Goal: Task Accomplishment & Management: Manage account settings

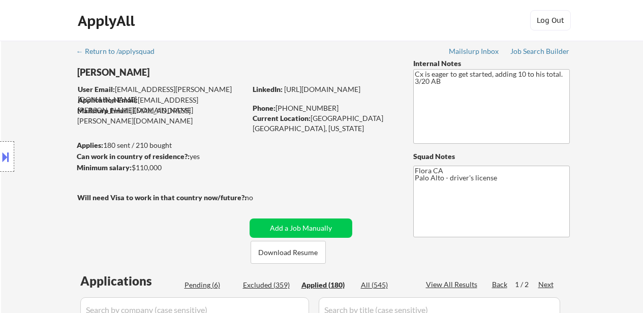
select select ""applied""
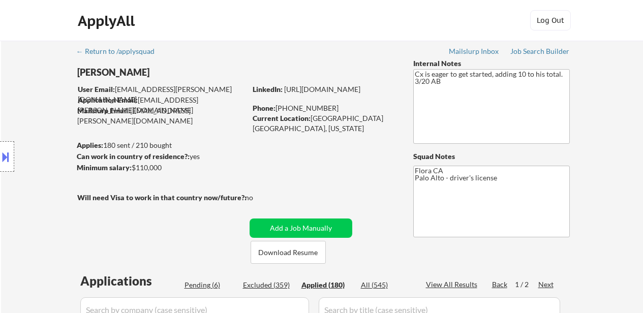
select select ""applied""
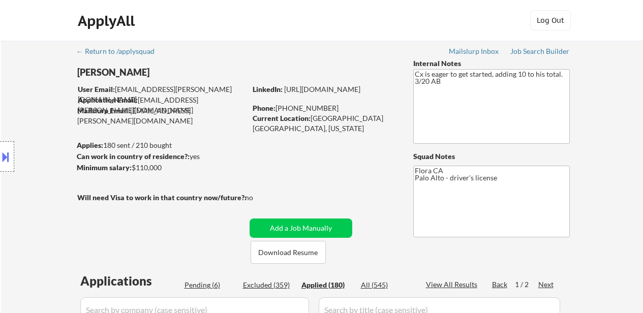
select select ""applied""
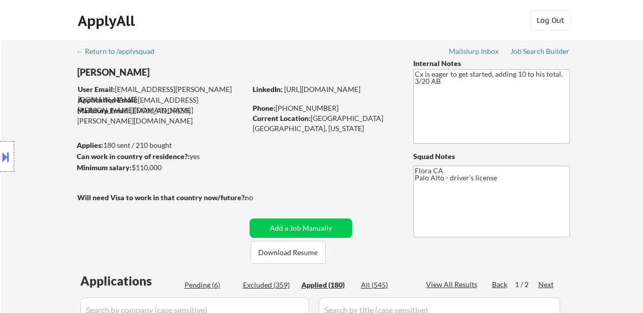
select select ""applied""
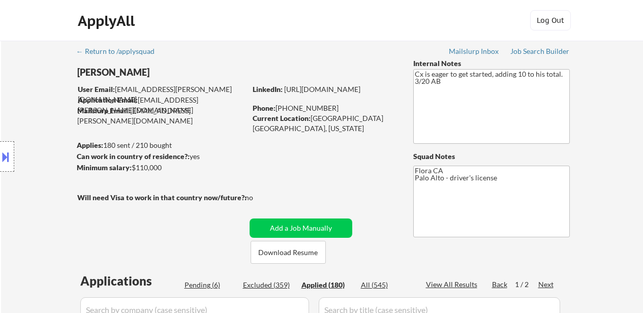
select select ""applied""
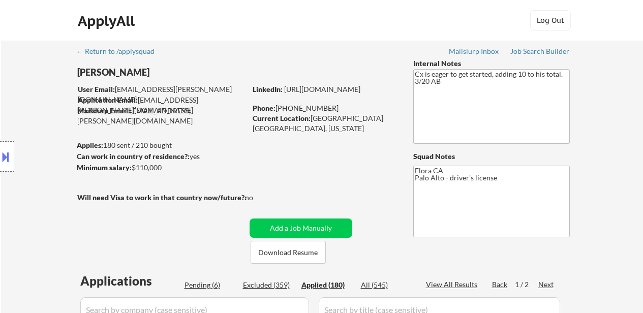
select select ""applied""
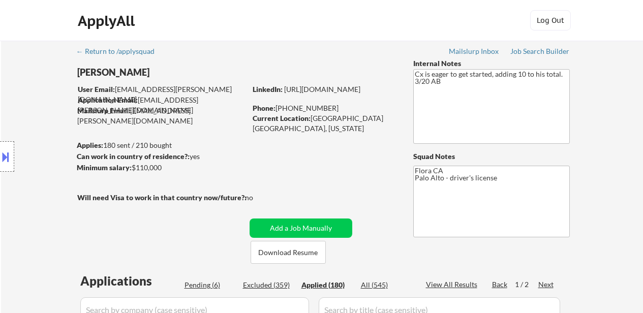
select select ""applied""
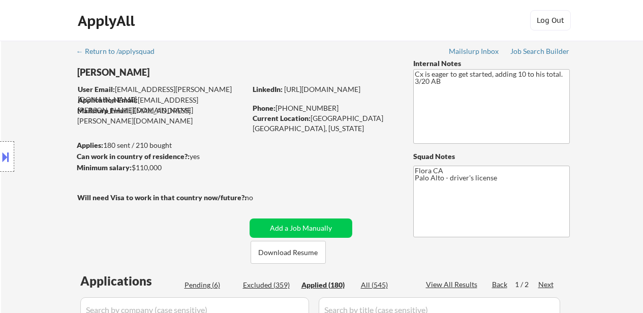
select select ""applied""
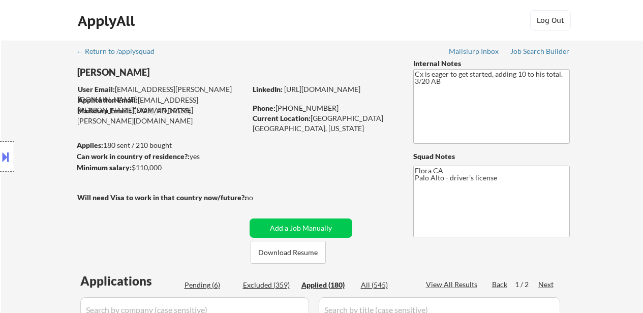
select select ""applied""
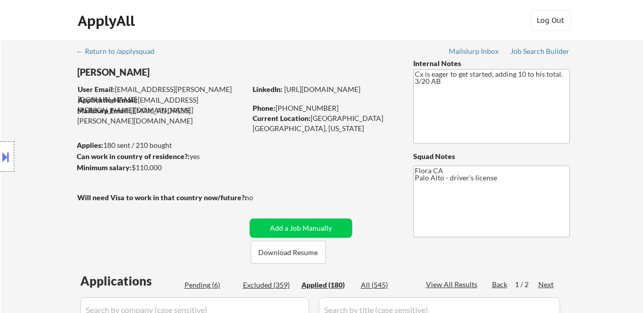
select select ""applied""
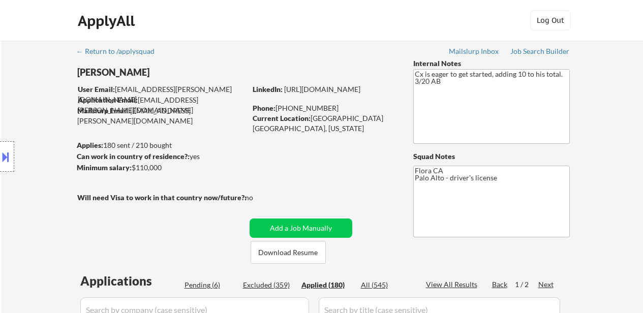
select select ""applied""
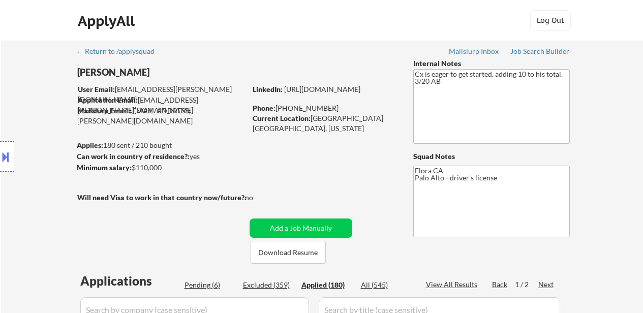
select select ""applied""
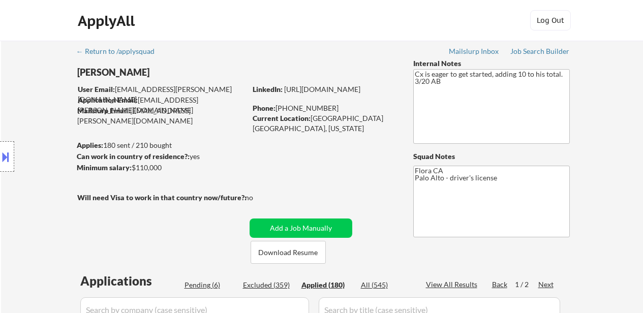
select select ""applied""
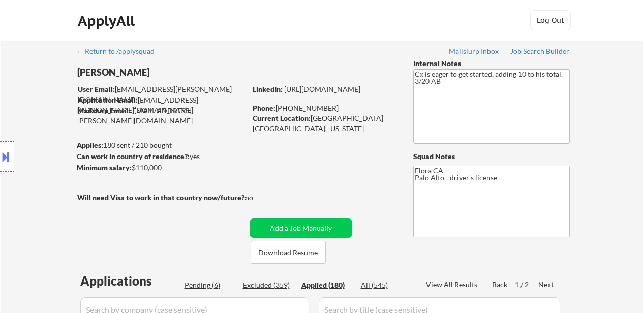
select select ""applied""
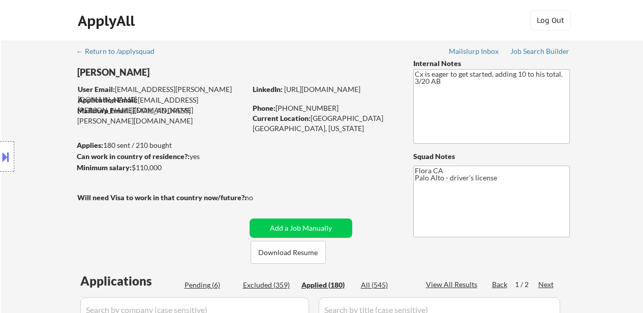
select select ""applied""
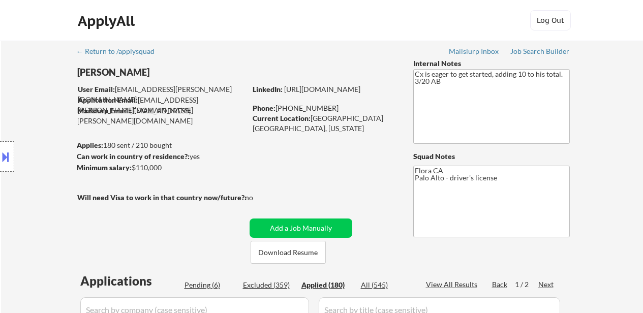
select select ""applied""
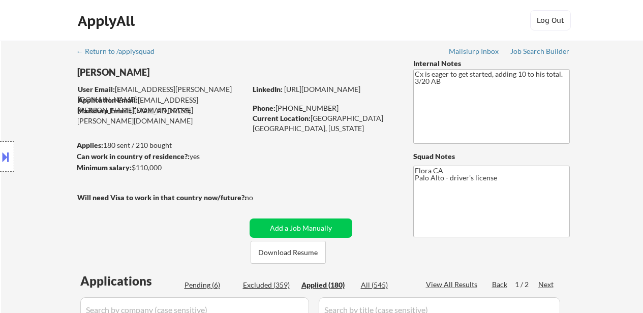
select select ""applied""
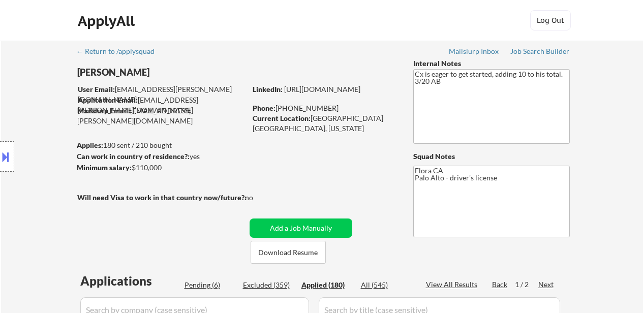
select select ""applied""
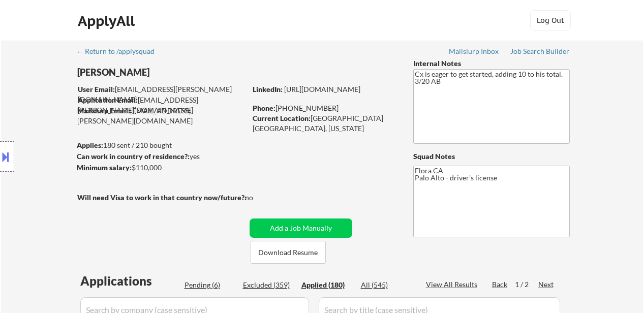
select select ""applied""
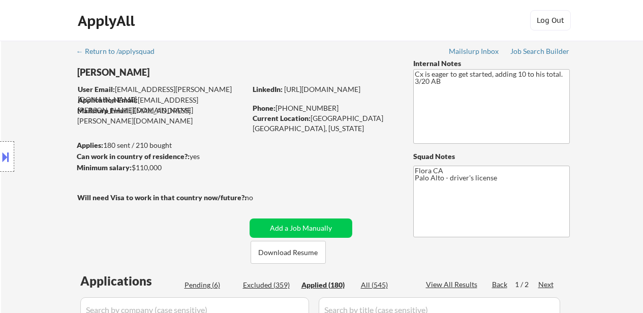
select select ""applied""
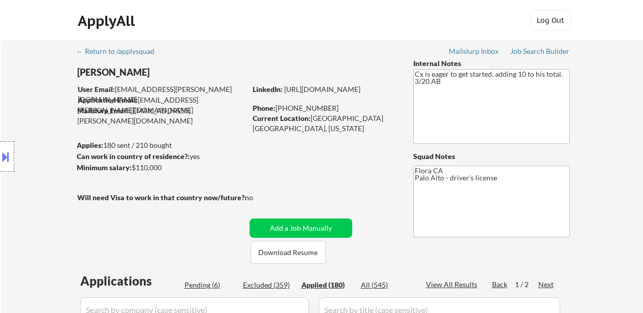
scroll to position [102, 0]
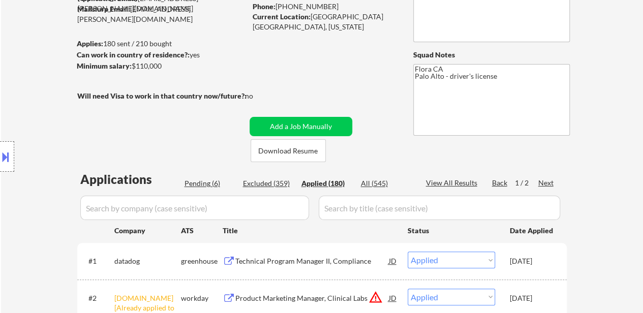
click at [199, 182] on div "Pending (6)" at bounding box center [210, 183] width 51 height 10
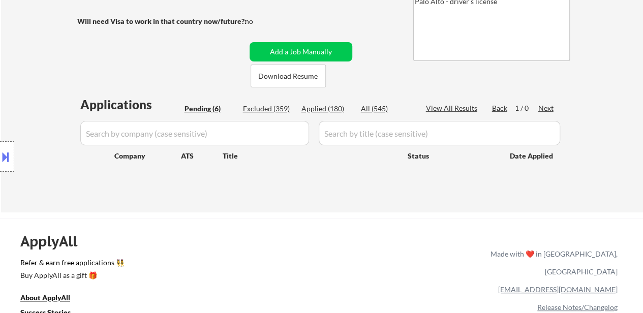
scroll to position [254, 0]
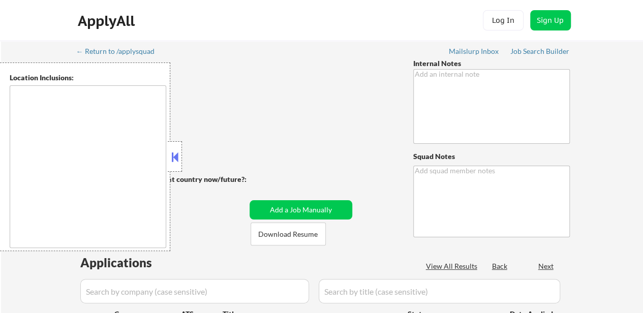
type textarea "VERY IMPORTANT: 1. She is a LinkedInfluencer, and we are doing a special experi…"
type textarea "Flora 121 CV Monitoring: [URL][DOMAIN_NAME]"
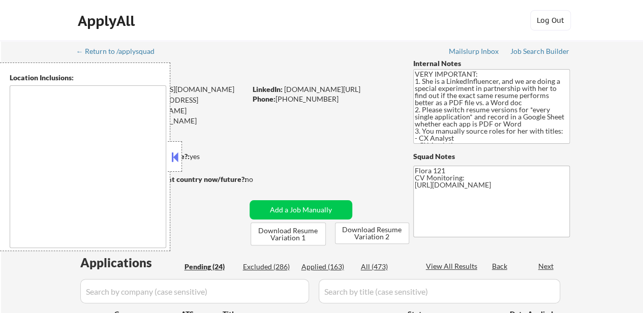
type textarea "[GEOGRAPHIC_DATA], OR [GEOGRAPHIC_DATA], OR [GEOGRAPHIC_DATA], OR [GEOGRAPHIC_D…"
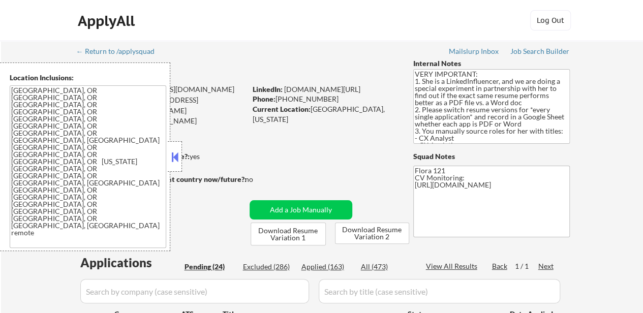
select select ""pending""
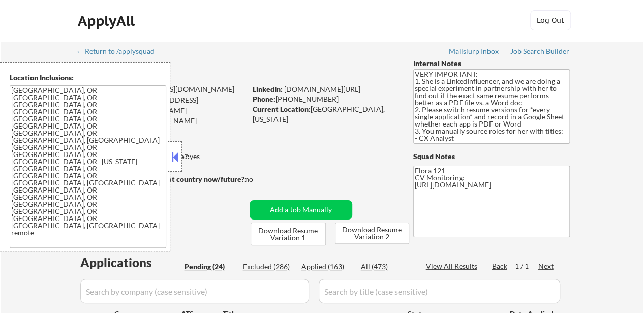
select select ""pending""
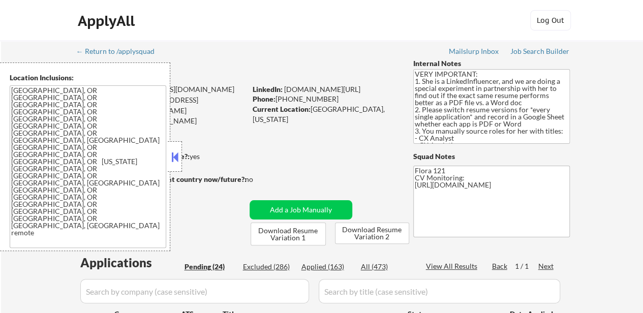
select select ""pending""
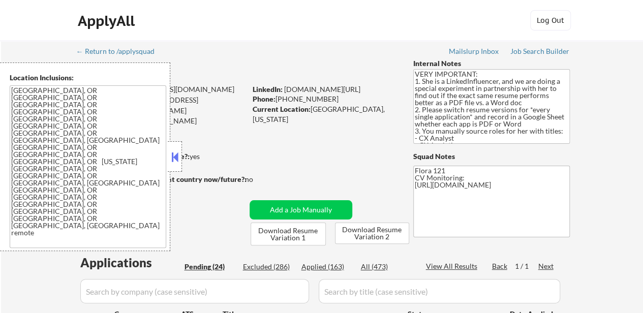
select select ""pending""
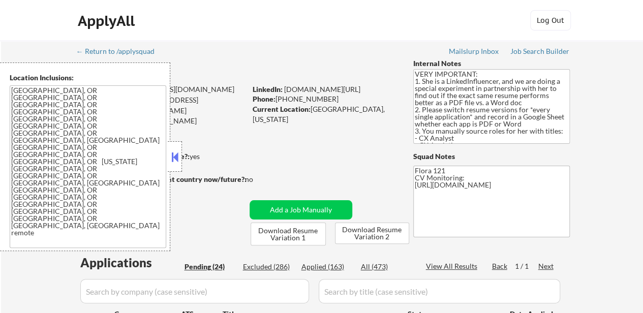
select select ""pending""
click at [170, 156] on button at bounding box center [174, 156] width 11 height 15
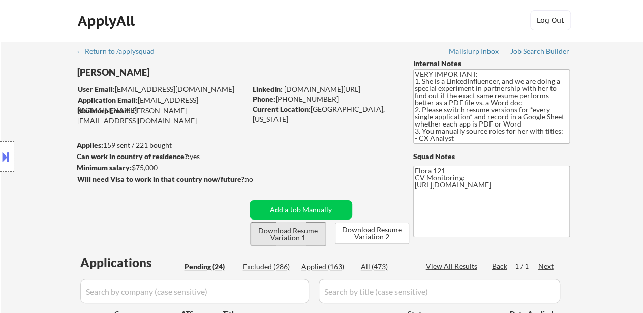
click at [299, 234] on button "Download Resume Variation 1" at bounding box center [288, 234] width 75 height 23
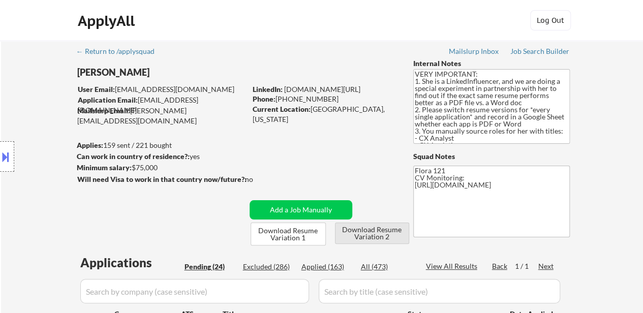
click at [377, 233] on button "Download Resume Variation 2" at bounding box center [372, 233] width 74 height 21
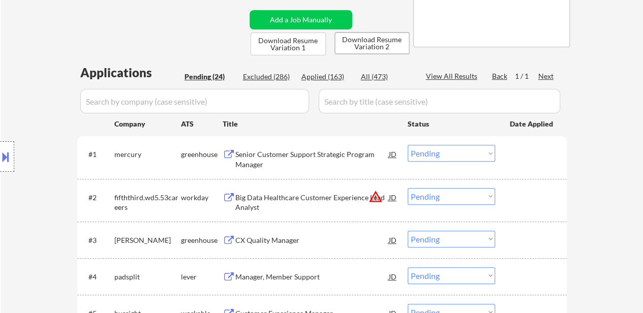
scroll to position [203, 0]
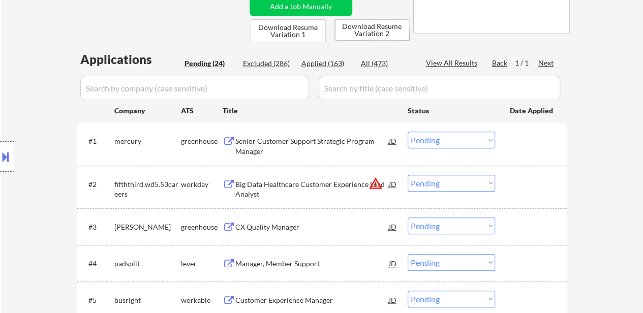
click at [353, 141] on div "Senior Customer Support Strategic Program Manager" at bounding box center [312, 146] width 154 height 20
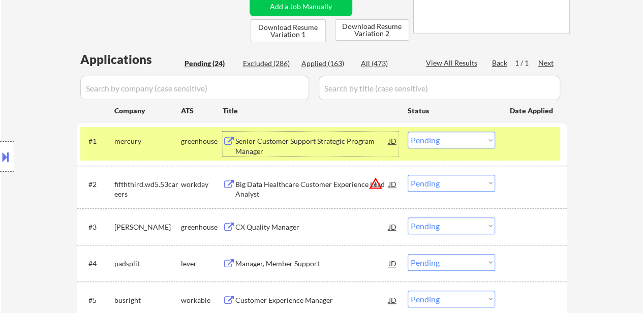
click at [334, 181] on div "Big Data Healthcare Customer Experience Lead Analyst" at bounding box center [312, 189] width 154 height 20
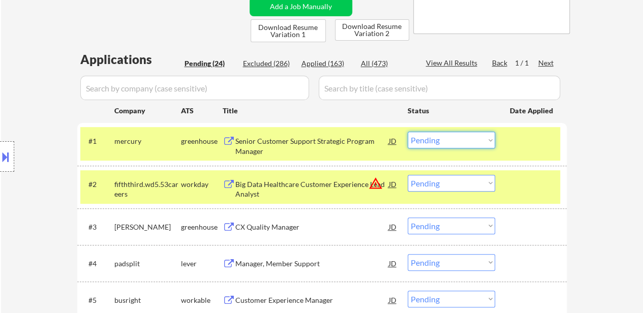
click at [454, 137] on select "Choose an option... Pending Applied Excluded (Questions) Excluded (Expired) Exc…" at bounding box center [451, 140] width 87 height 17
click at [293, 148] on div "Senior Customer Support Strategic Program Manager" at bounding box center [312, 146] width 154 height 20
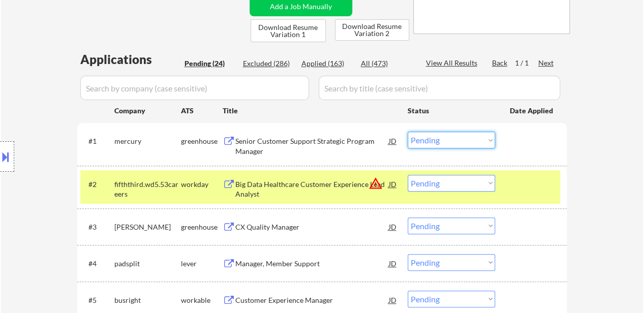
click at [470, 137] on select "Choose an option... Pending Applied Excluded (Questions) Excluded (Expired) Exc…" at bounding box center [451, 140] width 87 height 17
click at [408, 132] on select "Choose an option... Pending Applied Excluded (Questions) Excluded (Expired) Exc…" at bounding box center [451, 140] width 87 height 17
select select ""pending""
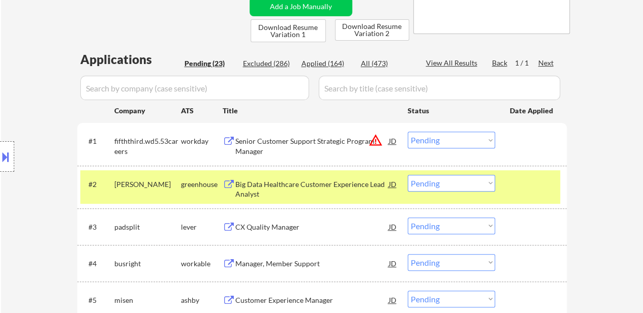
click at [533, 184] on div at bounding box center [532, 184] width 45 height 18
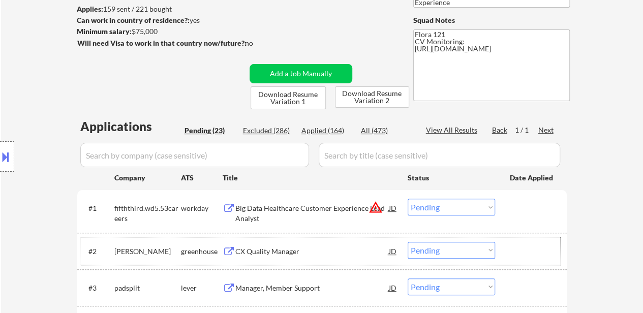
scroll to position [152, 0]
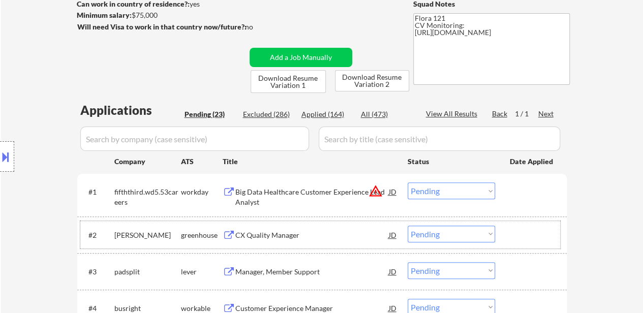
click at [516, 193] on div at bounding box center [532, 191] width 45 height 18
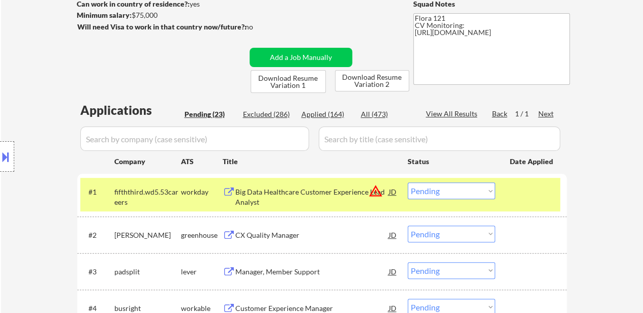
click at [524, 236] on div at bounding box center [532, 235] width 45 height 18
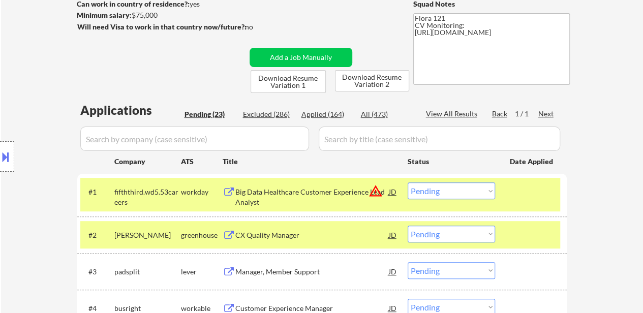
click at [502, 236] on div "#2 alma greenhouse CX Quality Manager JD warning_amber Choose an option... Pend…" at bounding box center [320, 234] width 480 height 27
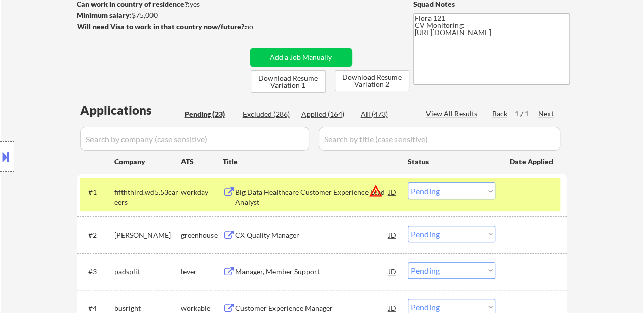
click at [298, 235] on div "CX Quality Manager" at bounding box center [312, 235] width 154 height 10
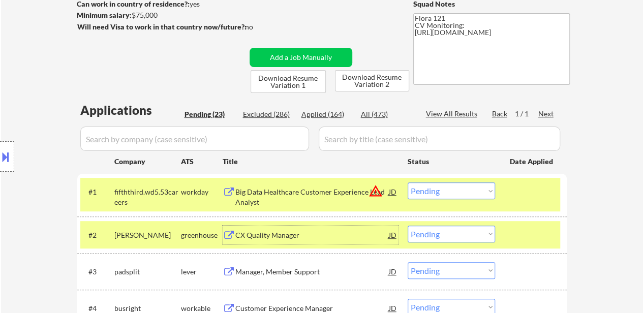
click at [482, 231] on select "Choose an option... Pending Applied Excluded (Questions) Excluded (Expired) Exc…" at bounding box center [451, 234] width 87 height 17
click at [408, 226] on select "Choose an option... Pending Applied Excluded (Questions) Excluded (Expired) Exc…" at bounding box center [451, 234] width 87 height 17
select select ""pending""
click at [547, 231] on div at bounding box center [532, 235] width 45 height 18
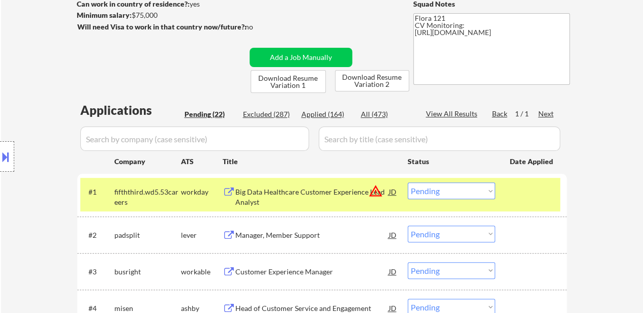
click at [311, 239] on div "Manager, Member Support" at bounding box center [312, 235] width 154 height 10
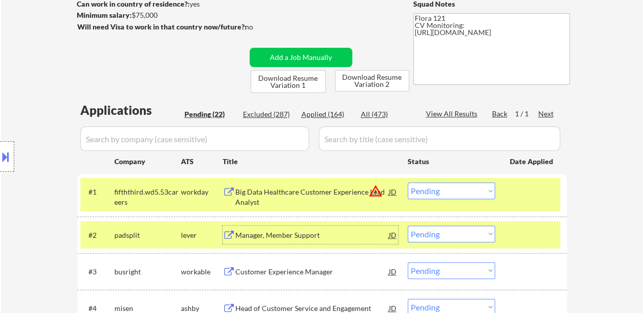
click at [451, 189] on select "Choose an option... Pending Applied Excluded (Questions) Excluded (Expired) Exc…" at bounding box center [451, 190] width 87 height 17
click at [408, 182] on select "Choose an option... Pending Applied Excluded (Questions) Excluded (Expired) Exc…" at bounding box center [451, 190] width 87 height 17
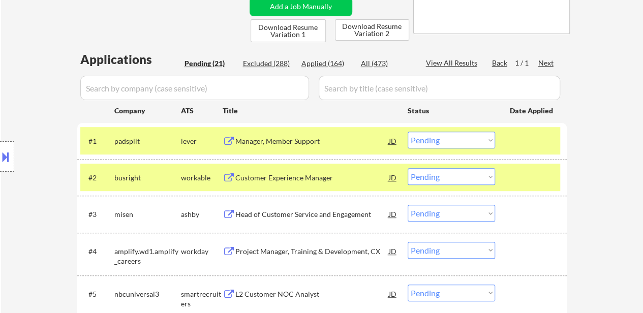
click at [523, 186] on div at bounding box center [532, 177] width 45 height 18
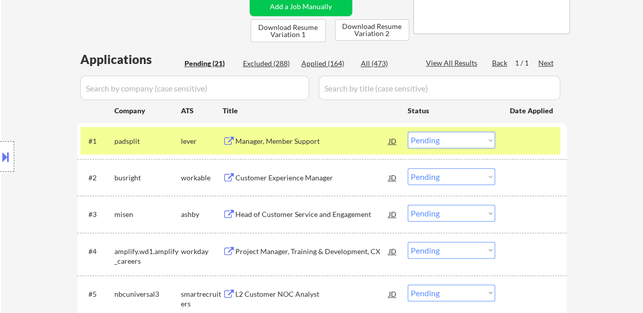
click at [303, 177] on div "Customer Experience Manager" at bounding box center [312, 178] width 154 height 10
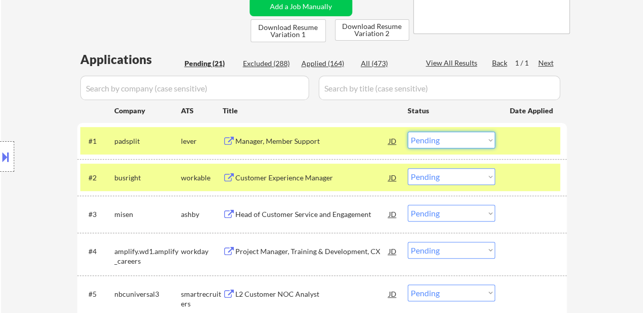
click at [462, 140] on select "Choose an option... Pending Applied Excluded (Questions) Excluded (Expired) Exc…" at bounding box center [451, 140] width 87 height 17
click at [408, 132] on select "Choose an option... Pending Applied Excluded (Questions) Excluded (Expired) Exc…" at bounding box center [451, 140] width 87 height 17
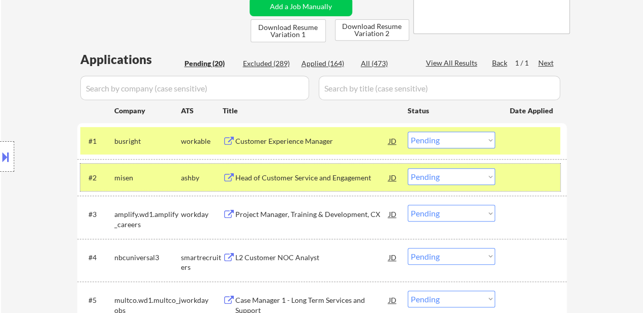
click at [524, 175] on div at bounding box center [532, 177] width 45 height 18
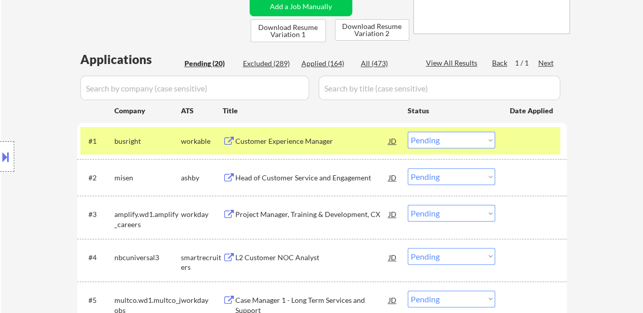
click at [303, 178] on div "Head of Customer Service and Engagement" at bounding box center [312, 178] width 154 height 10
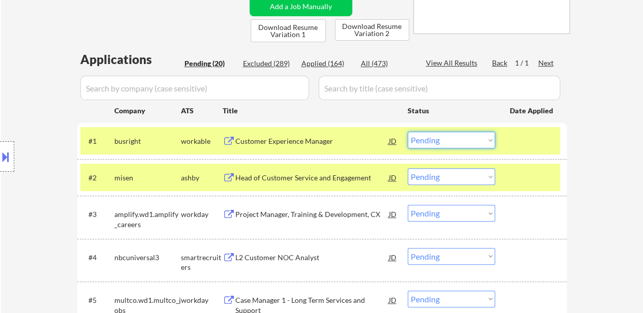
click at [432, 142] on select "Choose an option... Pending Applied Excluded (Questions) Excluded (Expired) Exc…" at bounding box center [451, 140] width 87 height 17
click at [408, 132] on select "Choose an option... Pending Applied Excluded (Questions) Excluded (Expired) Exc…" at bounding box center [451, 140] width 87 height 17
select select ""pending""
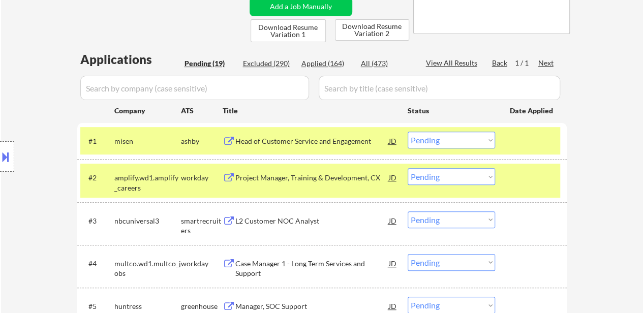
click at [519, 173] on div at bounding box center [532, 177] width 45 height 18
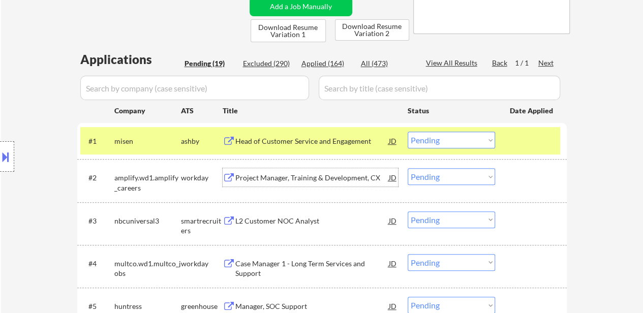
click at [318, 178] on div "Project Manager, Training & Development, CX" at bounding box center [312, 178] width 154 height 10
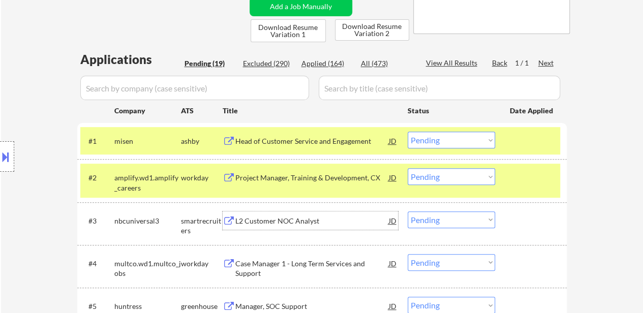
click at [309, 222] on div "L2 Customer NOC Analyst" at bounding box center [312, 221] width 154 height 10
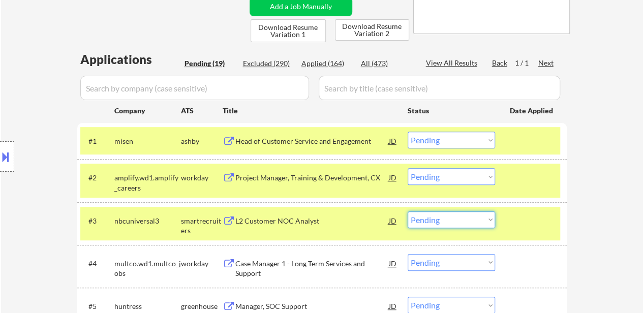
click at [478, 222] on select "Choose an option... Pending Applied Excluded (Questions) Excluded (Expired) Exc…" at bounding box center [451, 219] width 87 height 17
click at [408, 211] on select "Choose an option... Pending Applied Excluded (Questions) Excluded (Expired) Exc…" at bounding box center [451, 219] width 87 height 17
select select ""pending""
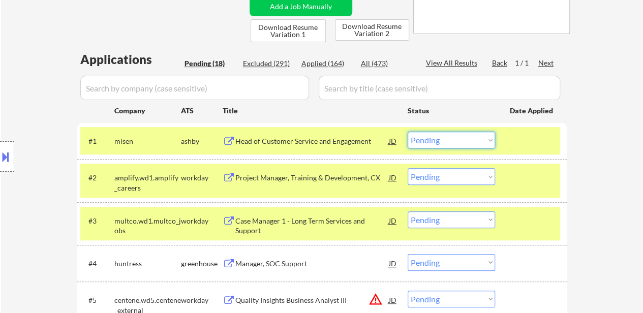
click at [445, 140] on select "Choose an option... Pending Applied Excluded (Questions) Excluded (Expired) Exc…" at bounding box center [451, 140] width 87 height 17
click at [408, 132] on select "Choose an option... Pending Applied Excluded (Questions) Excluded (Expired) Exc…" at bounding box center [451, 140] width 87 height 17
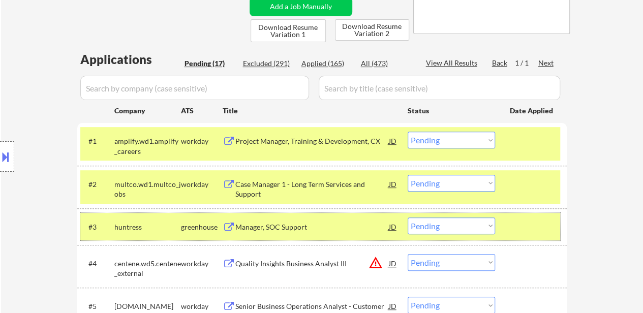
click at [520, 221] on div at bounding box center [532, 227] width 45 height 18
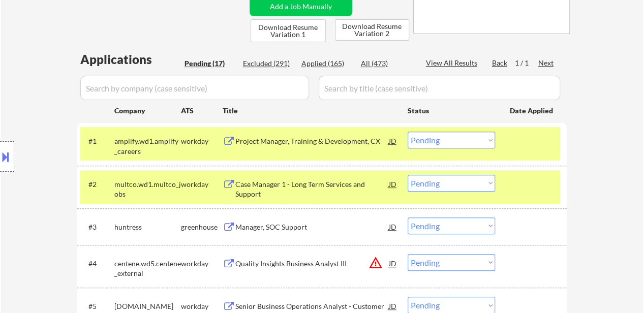
click at [523, 194] on div "#2 multco.wd1.multco_jobs workday Case Manager 1 - Long Term Services and Suppo…" at bounding box center [320, 187] width 480 height 34
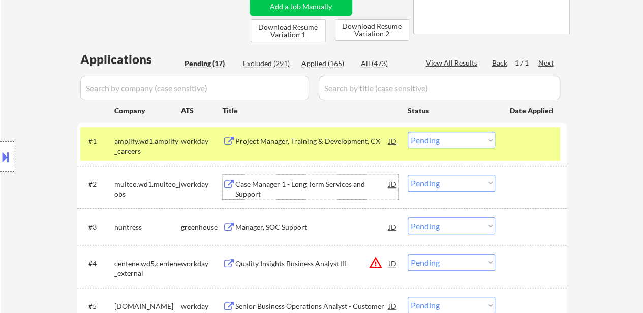
click at [332, 190] on div "Case Manager 1 - Long Term Services and Support" at bounding box center [312, 189] width 154 height 20
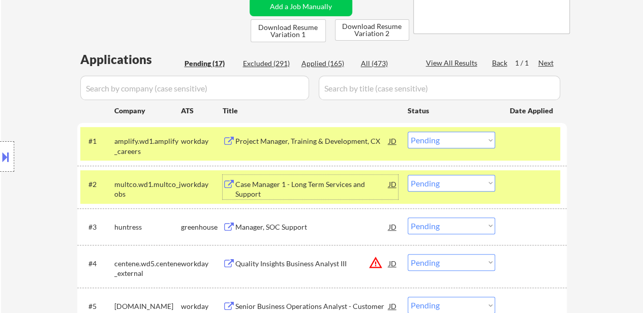
click at [293, 231] on div "Manager, SOC Support" at bounding box center [312, 227] width 154 height 10
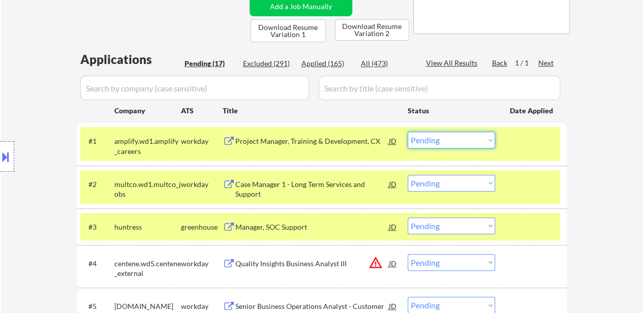
click at [448, 140] on select "Choose an option... Pending Applied Excluded (Questions) Excluded (Expired) Exc…" at bounding box center [451, 140] width 87 height 17
click at [408, 132] on select "Choose an option... Pending Applied Excluded (Questions) Excluded (Expired) Exc…" at bounding box center [451, 140] width 87 height 17
select select ""pending""
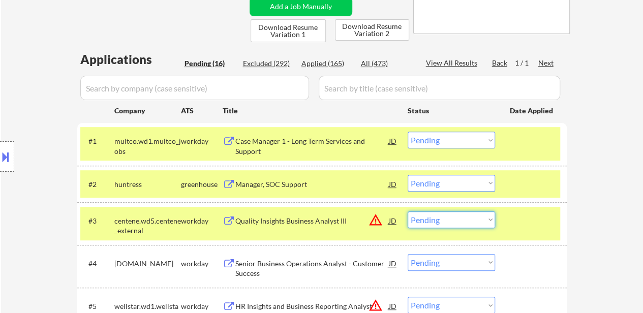
click at [422, 220] on select "Choose an option... Pending Applied Excluded (Questions) Excluded (Expired) Exc…" at bounding box center [451, 219] width 87 height 17
click at [408, 211] on select "Choose an option... Pending Applied Excluded (Questions) Excluded (Expired) Exc…" at bounding box center [451, 219] width 87 height 17
select select ""pending""
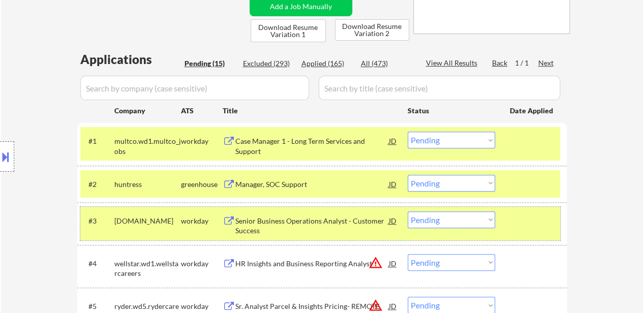
click at [525, 216] on div at bounding box center [532, 220] width 45 height 18
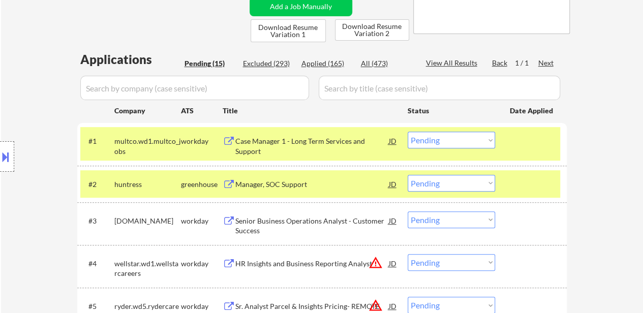
click at [305, 213] on div "Senior Business Operations Analyst - Customer Success" at bounding box center [312, 223] width 154 height 24
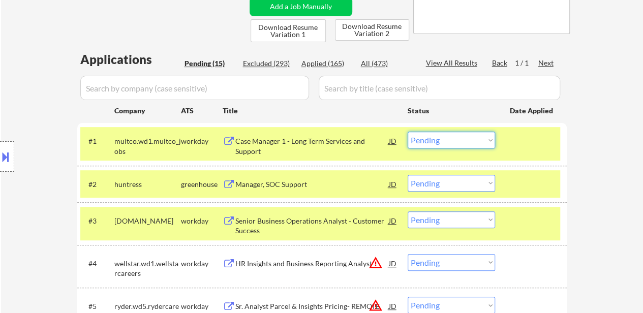
click at [451, 139] on select "Choose an option... Pending Applied Excluded (Questions) Excluded (Expired) Exc…" at bounding box center [451, 140] width 87 height 17
click at [408, 132] on select "Choose an option... Pending Applied Excluded (Questions) Excluded (Expired) Exc…" at bounding box center [451, 140] width 87 height 17
select select ""pending""
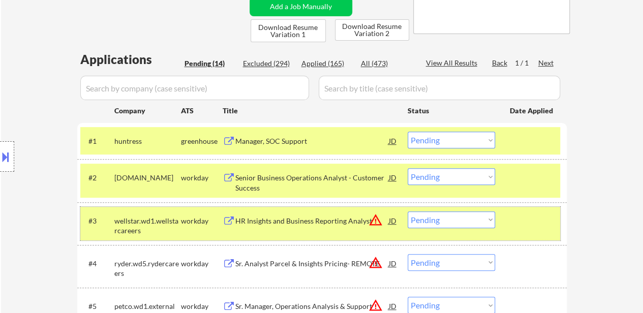
click at [514, 222] on div at bounding box center [532, 220] width 45 height 18
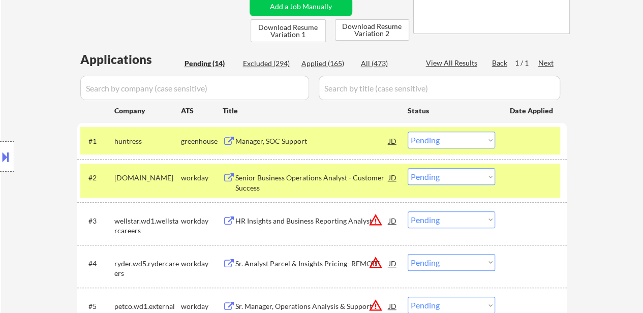
click at [328, 225] on div "HR Insights and Business Reporting Analyst" at bounding box center [312, 221] width 154 height 10
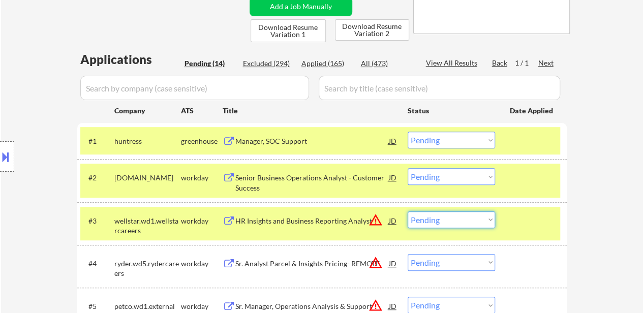
click at [432, 217] on select "Choose an option... Pending Applied Excluded (Questions) Excluded (Expired) Exc…" at bounding box center [451, 219] width 87 height 17
click at [408, 211] on select "Choose an option... Pending Applied Excluded (Questions) Excluded (Expired) Exc…" at bounding box center [451, 219] width 87 height 17
select select ""pending""
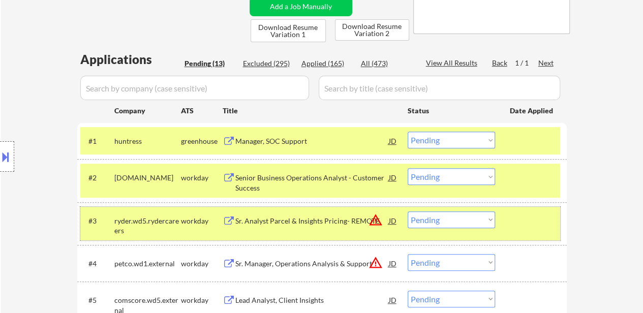
click at [521, 220] on div at bounding box center [532, 220] width 45 height 18
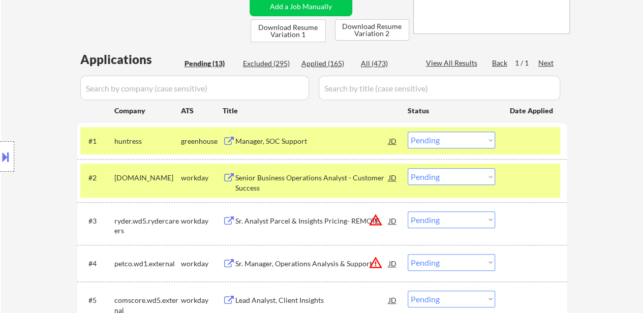
click at [324, 221] on div "Sr. Analyst Parcel & Insights Pricing- REMOTE" at bounding box center [312, 221] width 154 height 10
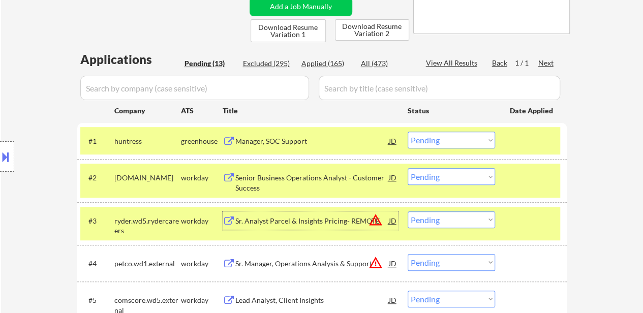
click at [453, 139] on select "Choose an option... Pending Applied Excluded (Questions) Excluded (Expired) Exc…" at bounding box center [451, 140] width 87 height 17
click at [408, 132] on select "Choose an option... Pending Applied Excluded (Questions) Excluded (Expired) Exc…" at bounding box center [451, 140] width 87 height 17
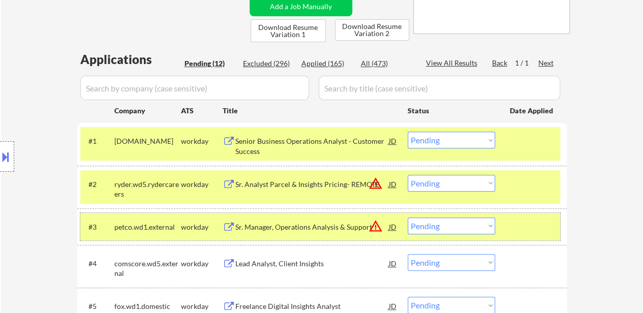
drag, startPoint x: 520, startPoint y: 215, endPoint x: 497, endPoint y: 225, distance: 24.4
click at [520, 215] on div "#3 petco.wd1.external workday Sr. Manager, Operations Analysis & Support JD war…" at bounding box center [320, 226] width 480 height 27
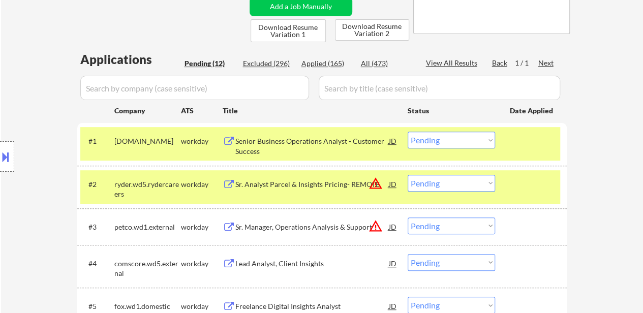
click at [333, 225] on div "Sr. Manager, Operations Analysis & Support" at bounding box center [312, 227] width 154 height 10
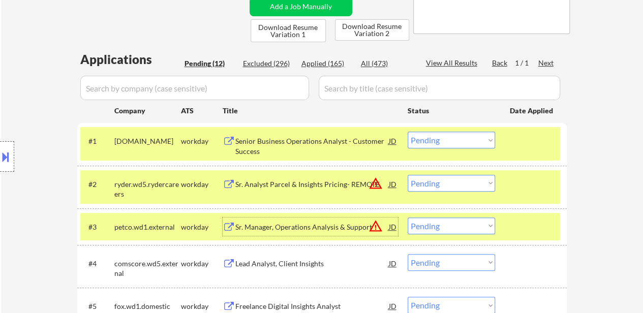
click at [459, 139] on select "Choose an option... Pending Applied Excluded (Questions) Excluded (Expired) Exc…" at bounding box center [451, 140] width 87 height 17
click at [408, 132] on select "Choose an option... Pending Applied Excluded (Questions) Excluded (Expired) Exc…" at bounding box center [451, 140] width 87 height 17
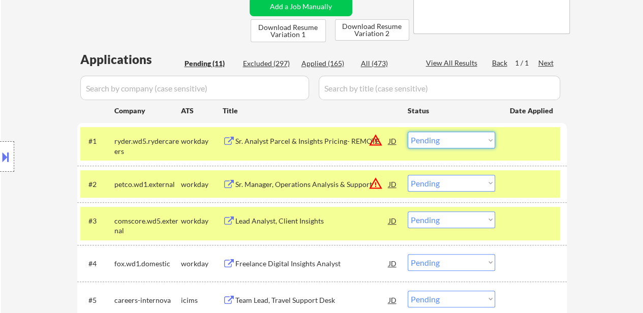
click at [447, 142] on select "Choose an option... Pending Applied Excluded (Questions) Excluded (Expired) Exc…" at bounding box center [451, 140] width 87 height 17
click at [408, 132] on select "Choose an option... Pending Applied Excluded (Questions) Excluded (Expired) Exc…" at bounding box center [451, 140] width 87 height 17
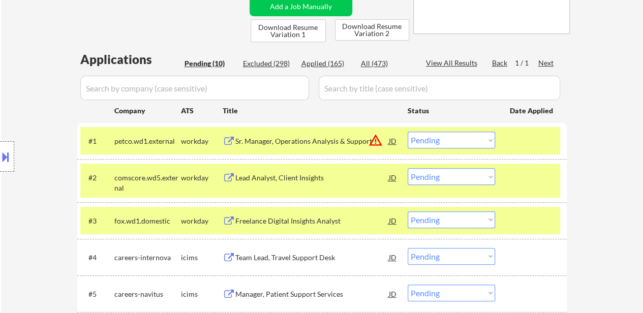
click at [527, 178] on div at bounding box center [532, 177] width 45 height 18
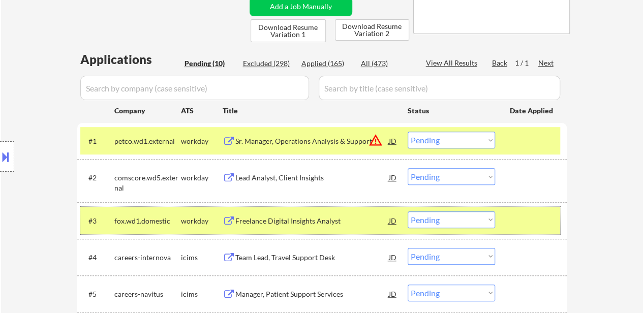
click at [527, 208] on div "#3 fox.wd1.domestic workday Freelance Digital Insights Analyst JD warning_amber…" at bounding box center [320, 220] width 480 height 27
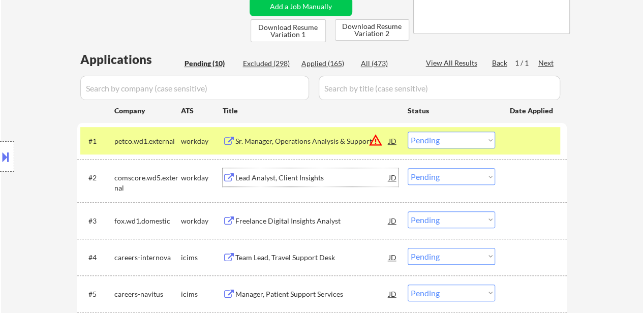
click at [286, 171] on div "Lead Analyst, Client Insights" at bounding box center [312, 177] width 154 height 18
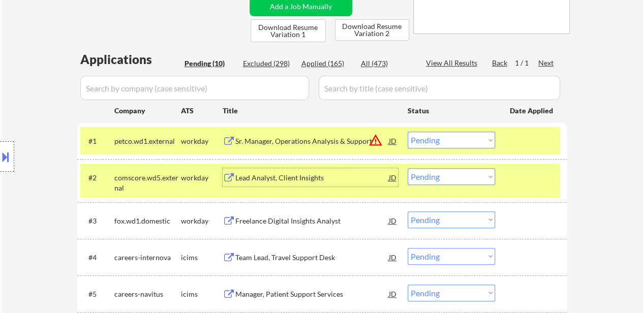
click at [285, 223] on div "Freelance Digital Insights Analyst" at bounding box center [312, 221] width 154 height 10
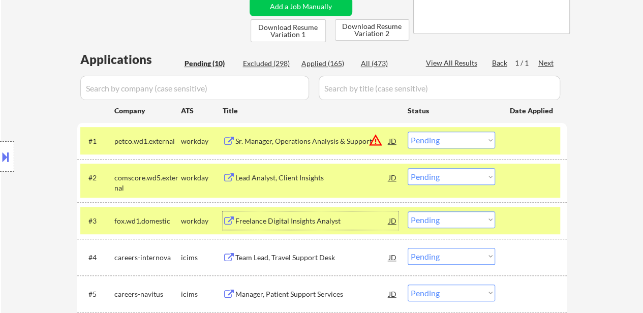
click at [438, 143] on select "Choose an option... Pending Applied Excluded (Questions) Excluded (Expired) Exc…" at bounding box center [451, 140] width 87 height 17
click at [408, 132] on select "Choose an option... Pending Applied Excluded (Questions) Excluded (Expired) Exc…" at bounding box center [451, 140] width 87 height 17
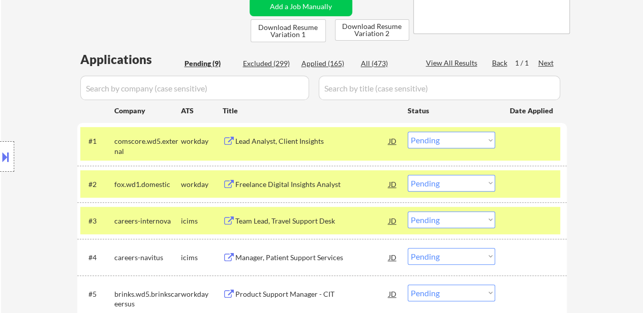
click at [513, 216] on div at bounding box center [532, 220] width 45 height 18
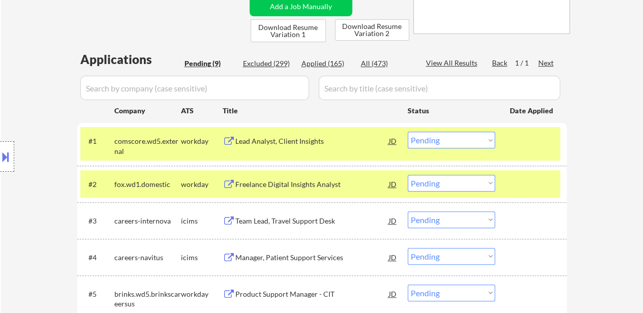
click at [286, 223] on div "Team Lead, Travel Support Desk" at bounding box center [312, 221] width 154 height 10
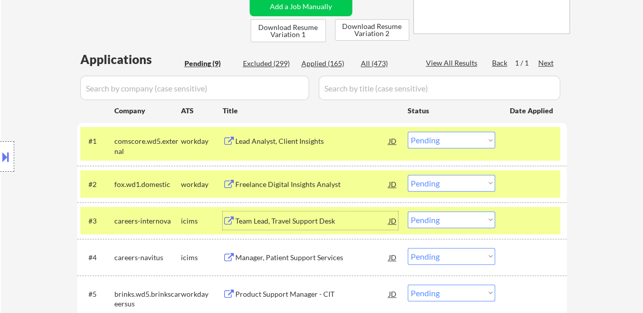
click at [477, 137] on select "Choose an option... Pending Applied Excluded (Questions) Excluded (Expired) Exc…" at bounding box center [451, 140] width 87 height 17
click at [408, 132] on select "Choose an option... Pending Applied Excluded (Questions) Excluded (Expired) Exc…" at bounding box center [451, 140] width 87 height 17
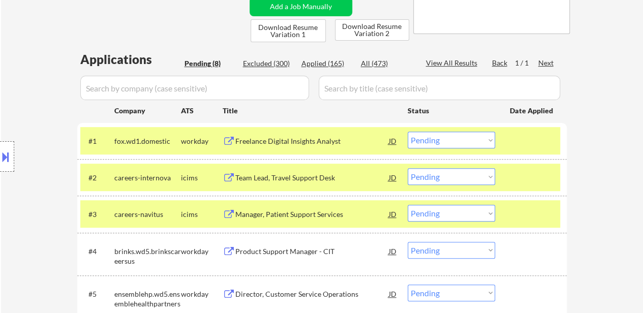
click at [530, 209] on div at bounding box center [532, 214] width 45 height 18
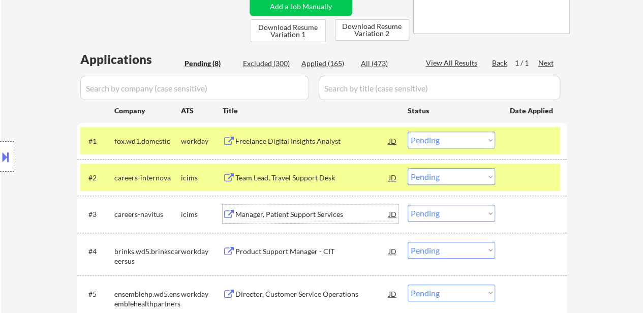
click at [265, 214] on div "Manager, Patient Support Services" at bounding box center [312, 214] width 154 height 10
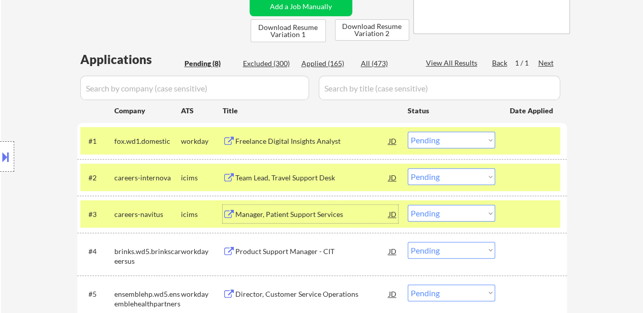
click at [454, 139] on select "Choose an option... Pending Applied Excluded (Questions) Excluded (Expired) Exc…" at bounding box center [451, 140] width 87 height 17
click at [408, 132] on select "Choose an option... Pending Applied Excluded (Questions) Excluded (Expired) Exc…" at bounding box center [451, 140] width 87 height 17
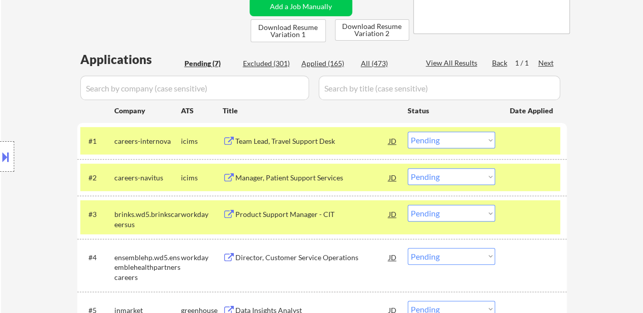
click at [471, 140] on select "Choose an option... Pending Applied Excluded (Questions) Excluded (Expired) Exc…" at bounding box center [451, 140] width 87 height 17
click at [408, 132] on select "Choose an option... Pending Applied Excluded (Questions) Excluded (Expired) Exc…" at bounding box center [451, 140] width 87 height 17
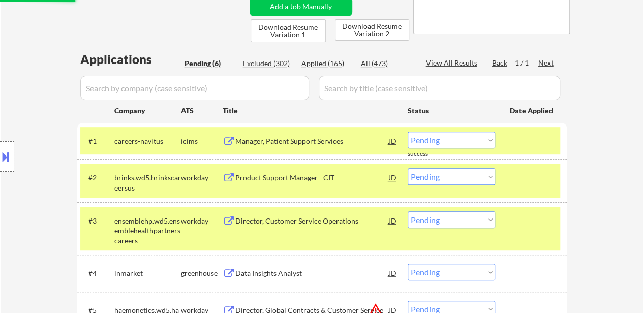
click at [472, 134] on select "Choose an option... Pending Applied Excluded (Questions) Excluded (Expired) Exc…" at bounding box center [451, 140] width 87 height 17
click at [408, 132] on select "Choose an option... Pending Applied Excluded (Questions) Excluded (Expired) Exc…" at bounding box center [451, 140] width 87 height 17
select select ""pending""
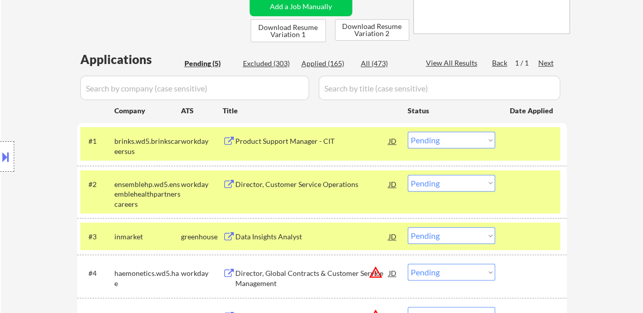
click at [523, 155] on div "#1 brinks.wd5.brinkscareersus workday Product Support Manager - CIT JD warning_…" at bounding box center [320, 144] width 480 height 34
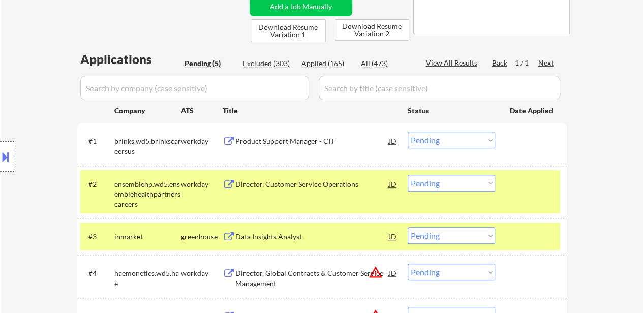
click at [519, 192] on div at bounding box center [532, 184] width 45 height 18
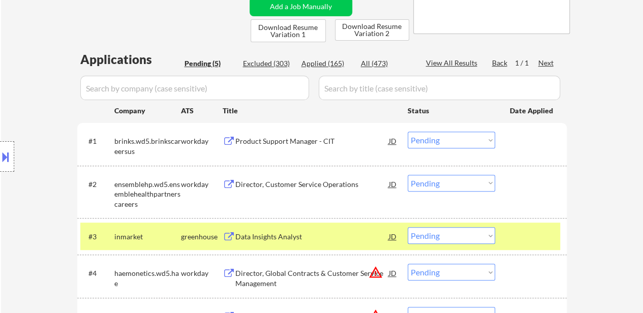
click at [523, 239] on div at bounding box center [532, 236] width 45 height 18
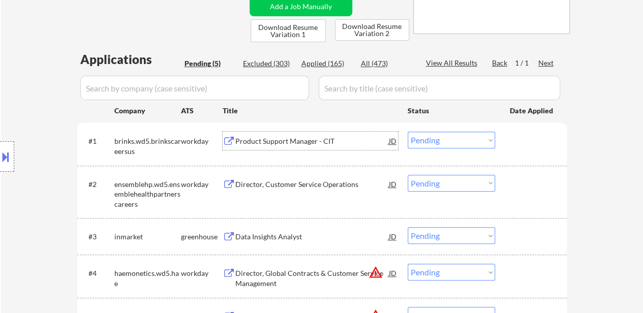
click at [319, 142] on div "Product Support Manager - CIT" at bounding box center [312, 141] width 154 height 10
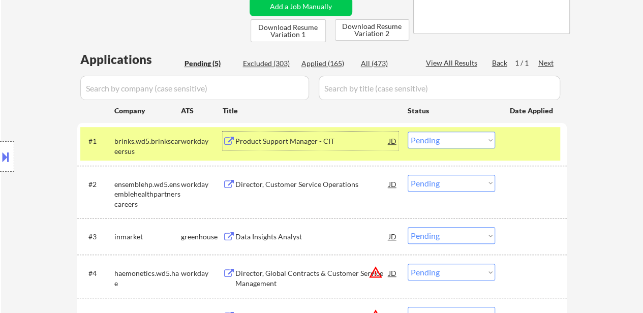
click at [337, 187] on div "Director, Customer Service Operations" at bounding box center [312, 184] width 154 height 10
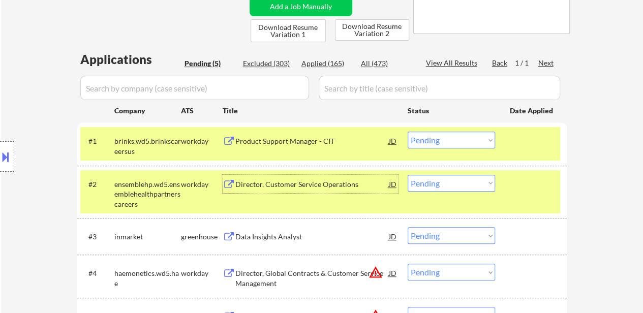
click at [273, 240] on div "Data Insights Analyst" at bounding box center [312, 237] width 154 height 10
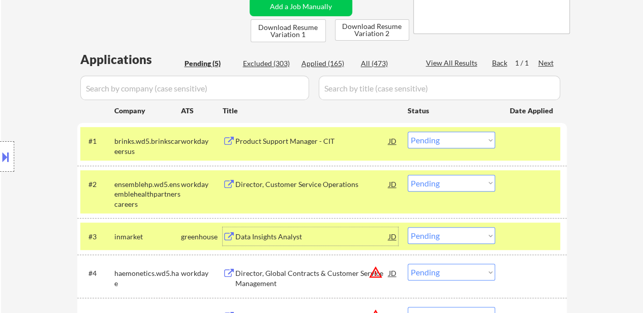
click at [453, 183] on select "Choose an option... Pending Applied Excluded (Questions) Excluded (Expired) Exc…" at bounding box center [451, 183] width 87 height 17
click at [408, 175] on select "Choose an option... Pending Applied Excluded (Questions) Excluded (Expired) Exc…" at bounding box center [451, 183] width 87 height 17
select select ""pending""
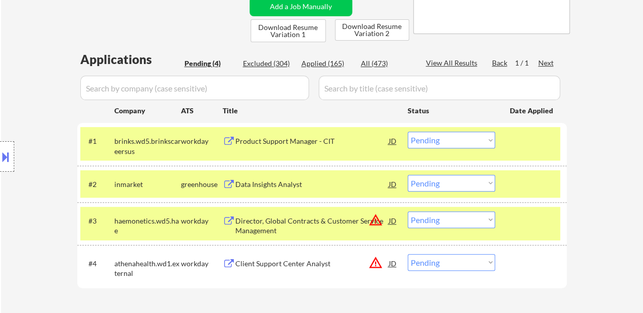
click at [459, 138] on select "Choose an option... Pending Applied Excluded (Questions) Excluded (Expired) Exc…" at bounding box center [451, 140] width 87 height 17
click at [408, 132] on select "Choose an option... Pending Applied Excluded (Questions) Excluded (Expired) Exc…" at bounding box center [451, 140] width 87 height 17
select select ""pending""
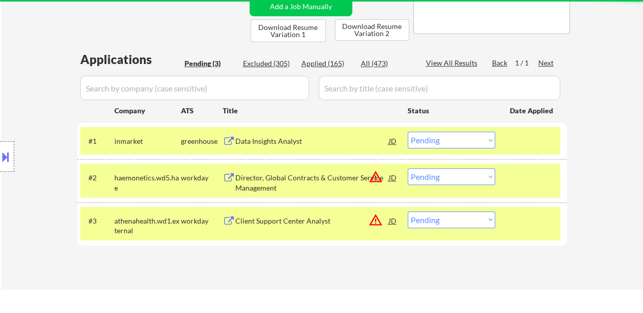
click at [524, 224] on div at bounding box center [532, 220] width 45 height 18
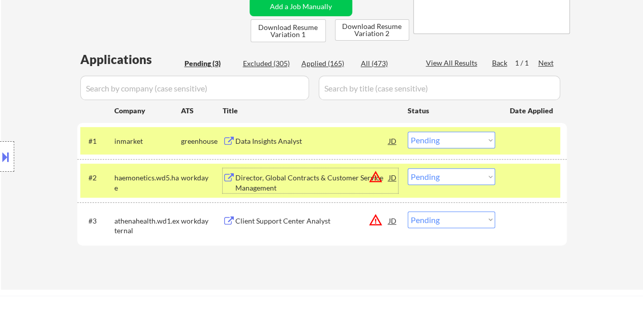
click at [289, 183] on div "Director, Global Contracts & Customer Service Management" at bounding box center [312, 183] width 154 height 20
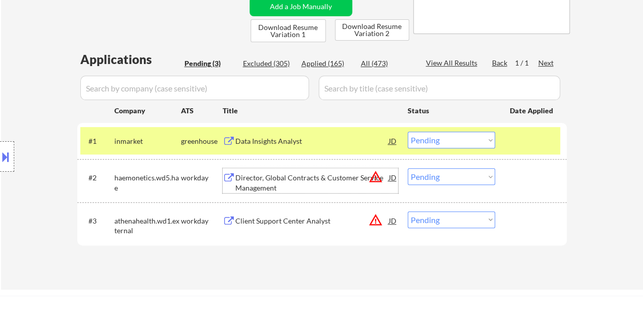
click at [531, 179] on div at bounding box center [532, 177] width 45 height 18
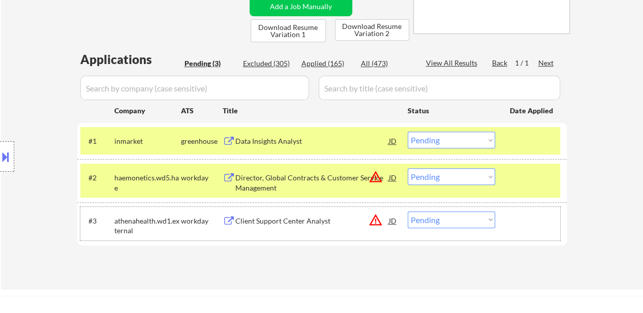
click at [305, 229] on div "#3 athenahealth.wd1.external workday Client Support Center Analyst JD warning_a…" at bounding box center [320, 224] width 480 height 34
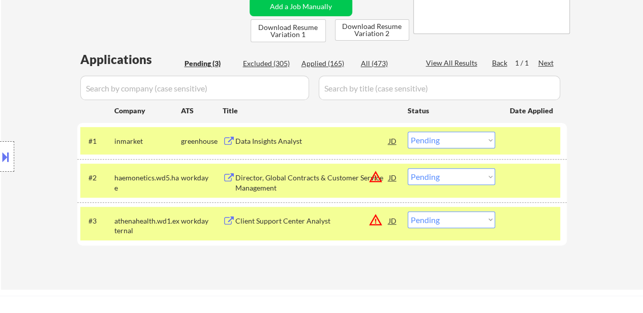
click at [294, 214] on div "Client Support Center Analyst" at bounding box center [312, 220] width 154 height 18
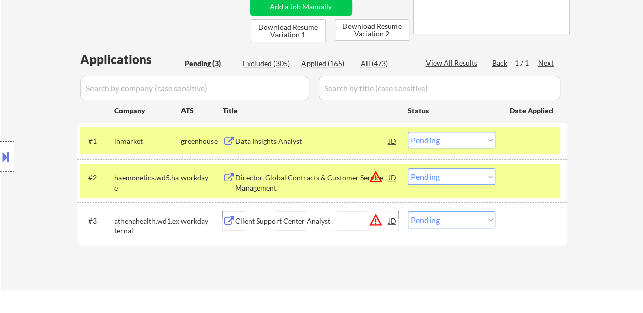
click at [425, 223] on select "Choose an option... Pending Applied Excluded (Questions) Excluded (Expired) Exc…" at bounding box center [451, 219] width 87 height 17
select select ""excluded__expired_""
click at [408, 211] on select "Choose an option... Pending Applied Excluded (Questions) Excluded (Expired) Exc…" at bounding box center [451, 219] width 87 height 17
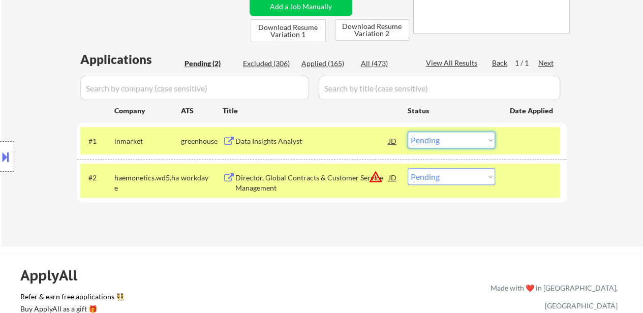
drag, startPoint x: 447, startPoint y: 141, endPoint x: 447, endPoint y: 147, distance: 6.1
click at [447, 141] on select "Choose an option... Pending Applied Excluded (Questions) Excluded (Expired) Exc…" at bounding box center [451, 140] width 87 height 17
click at [408, 132] on select "Choose an option... Pending Applied Excluded (Questions) Excluded (Expired) Exc…" at bounding box center [451, 140] width 87 height 17
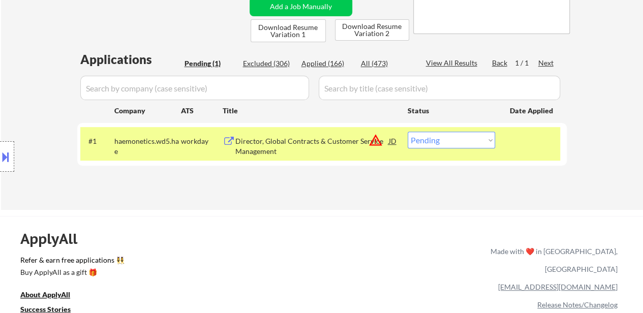
click at [450, 139] on select "Choose an option... Pending Applied Excluded (Questions) Excluded (Expired) Exc…" at bounding box center [451, 140] width 87 height 17
select select ""excluded__expired_""
click at [408, 132] on select "Choose an option... Pending Applied Excluded (Questions) Excluded (Expired) Exc…" at bounding box center [451, 140] width 87 height 17
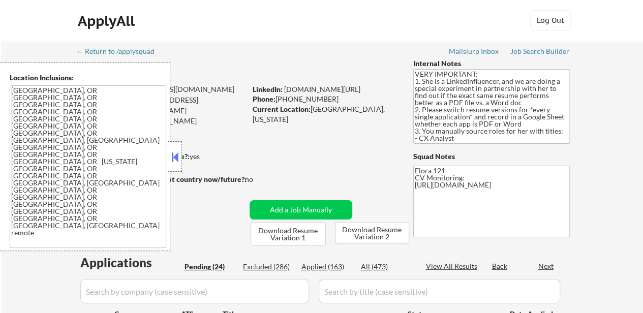
select select ""pending""
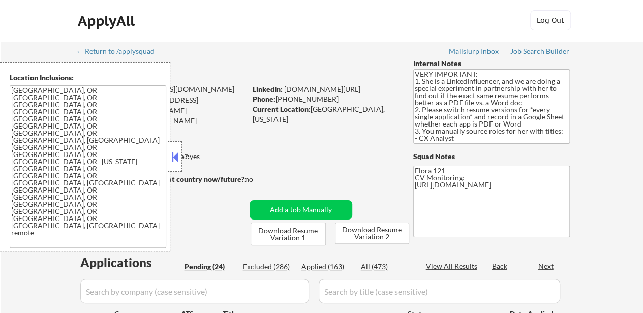
select select ""pending""
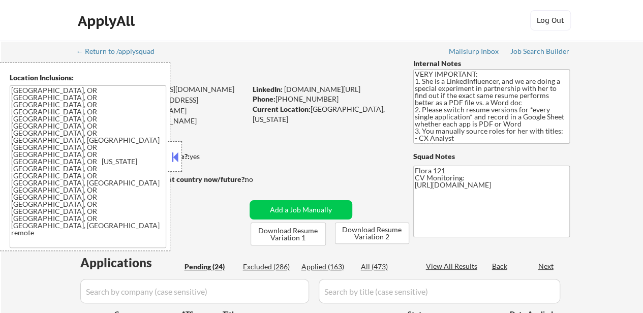
select select ""pending""
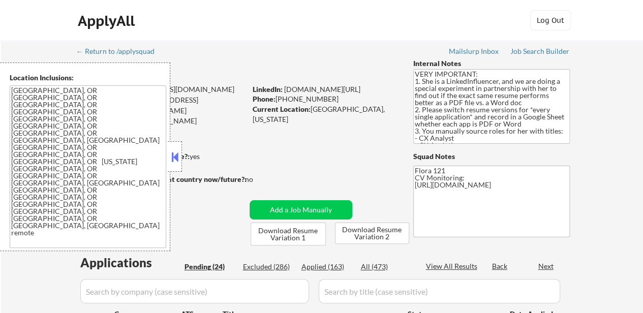
select select ""pending""
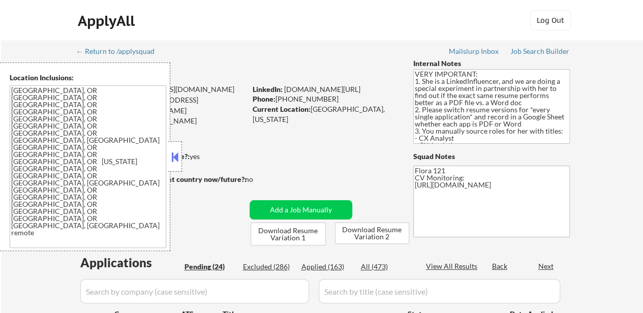
select select ""pending""
click at [178, 155] on button at bounding box center [174, 156] width 11 height 15
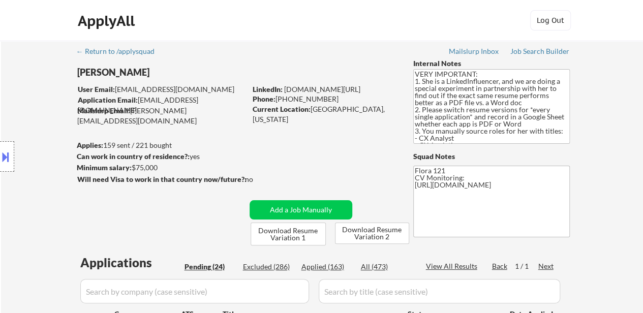
select select ""pending""
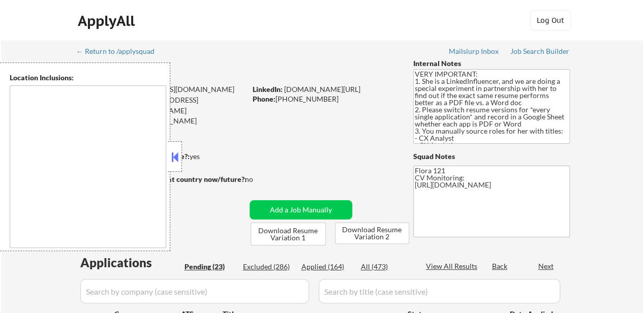
type textarea "[GEOGRAPHIC_DATA], OR [GEOGRAPHIC_DATA], OR [GEOGRAPHIC_DATA], OR [GEOGRAPHIC_D…"
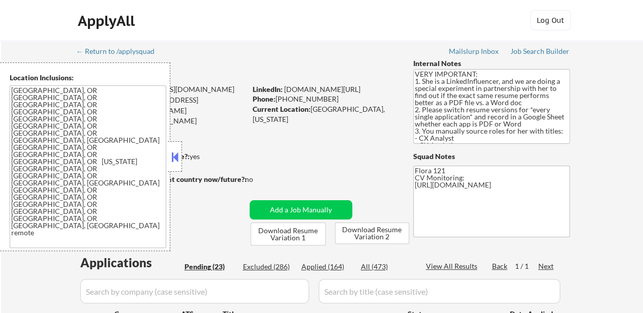
select select ""pending""
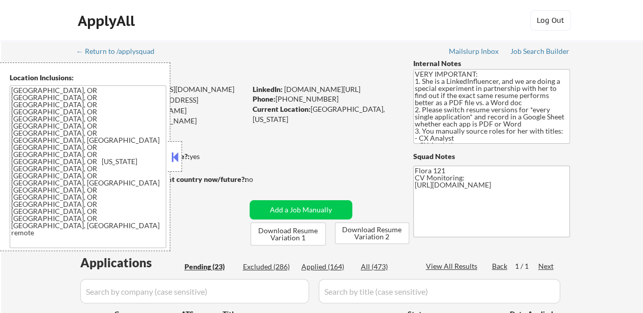
select select ""pending""
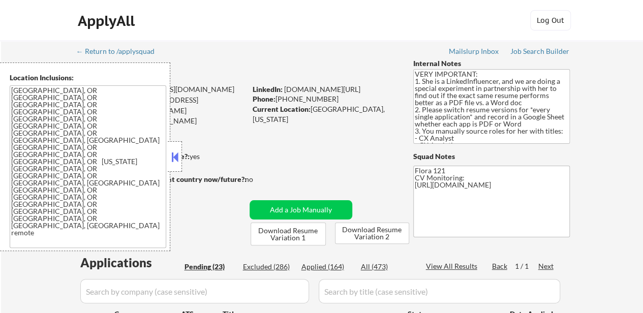
select select ""pending""
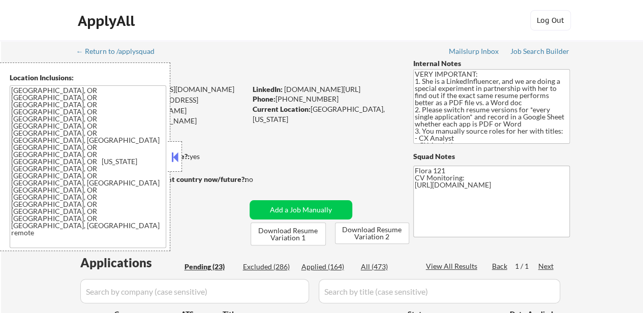
select select ""pending""
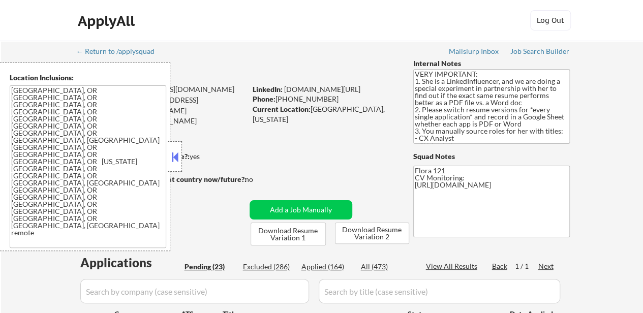
select select ""pending""
click at [179, 162] on button at bounding box center [174, 156] width 11 height 15
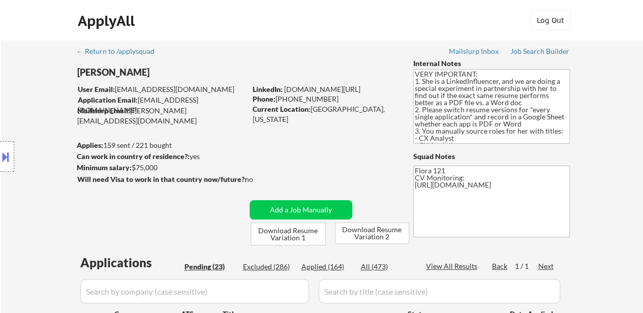
scroll to position [51, 0]
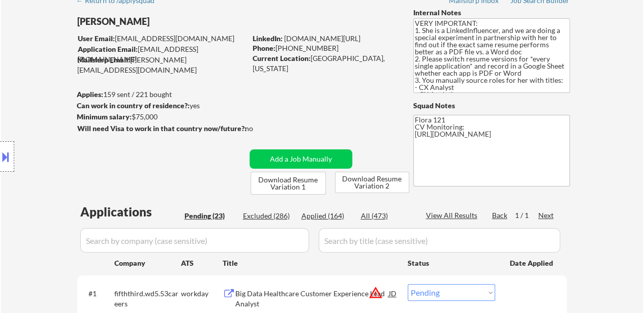
click at [327, 218] on div "Applied (164)" at bounding box center [326, 216] width 51 height 10
select select ""applied""
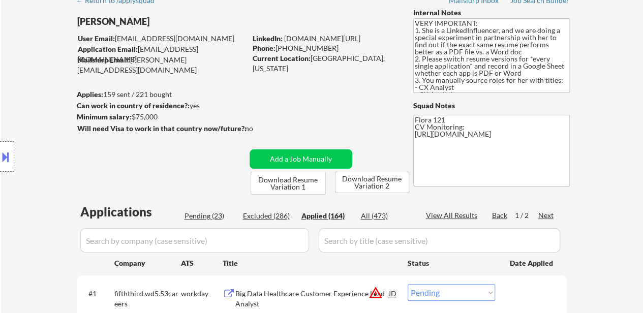
select select ""applied""
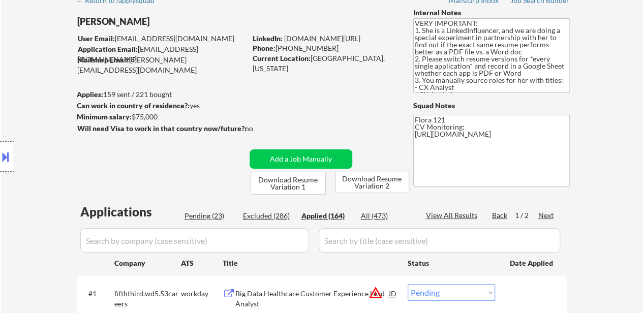
select select ""applied""
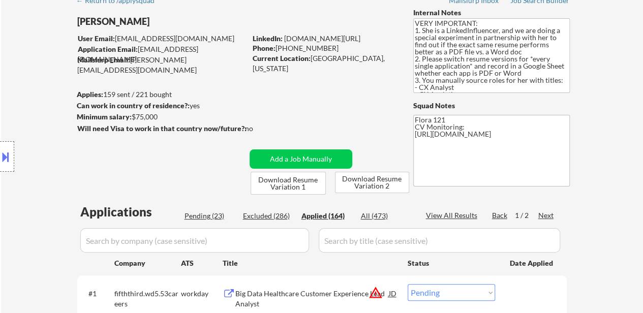
select select ""applied""
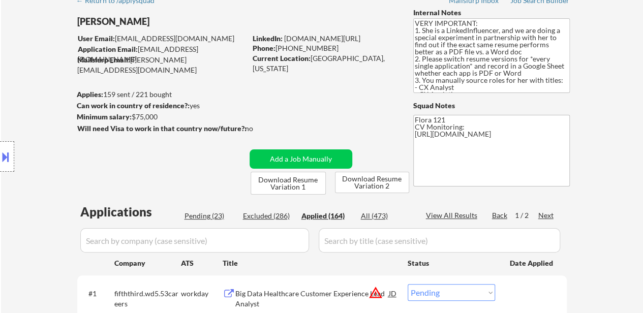
select select ""applied""
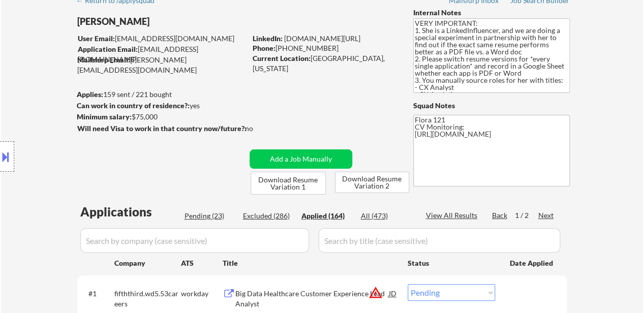
select select ""applied""
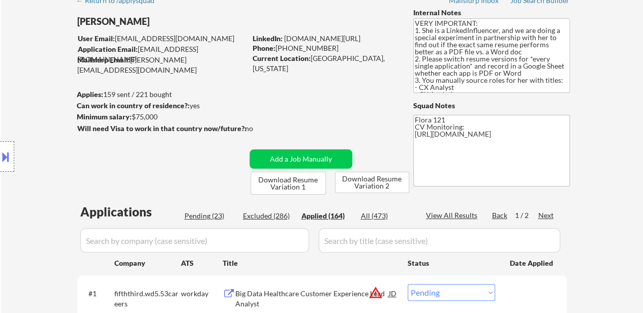
select select ""applied""
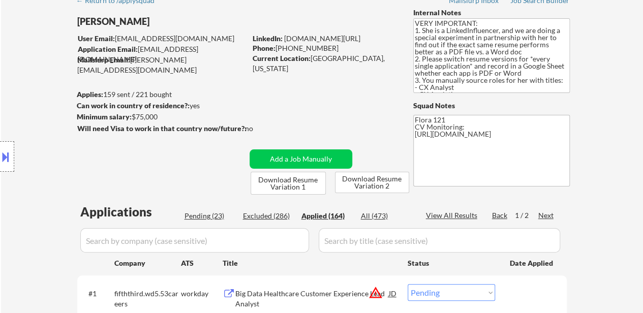
select select ""applied""
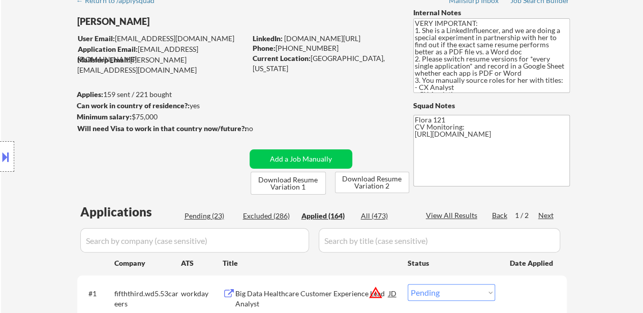
select select ""applied""
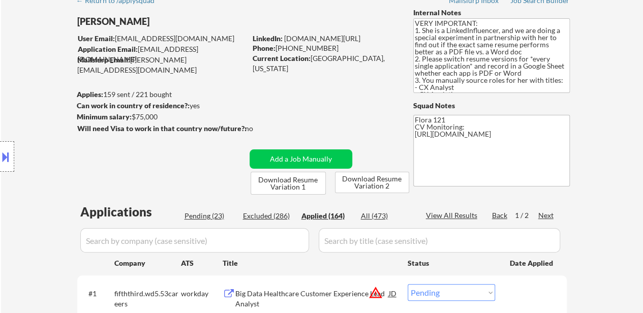
select select ""applied""
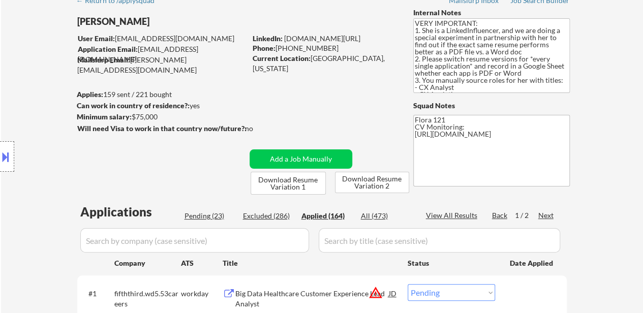
select select ""applied""
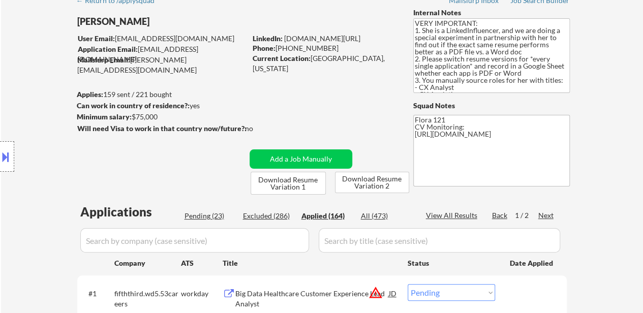
select select ""applied""
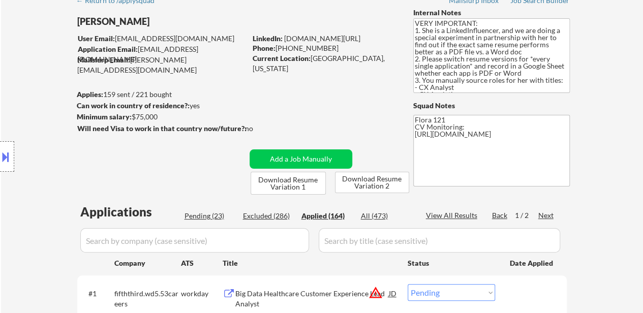
select select ""applied""
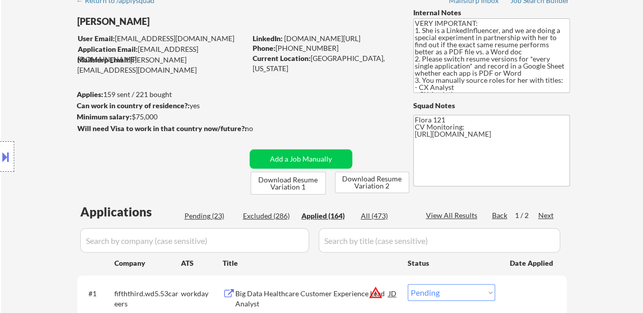
select select ""applied""
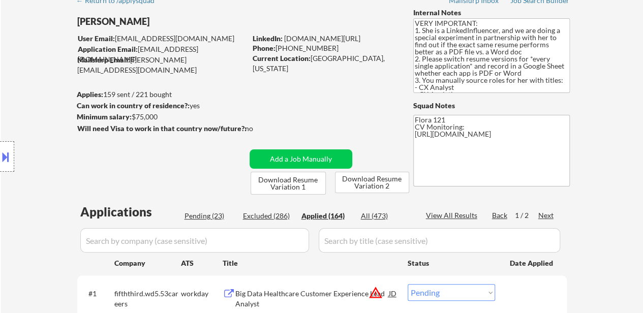
select select ""applied""
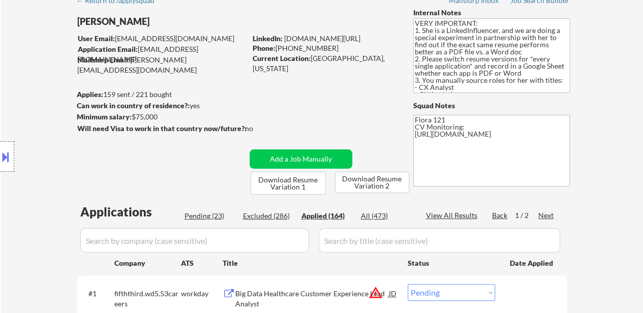
select select ""applied""
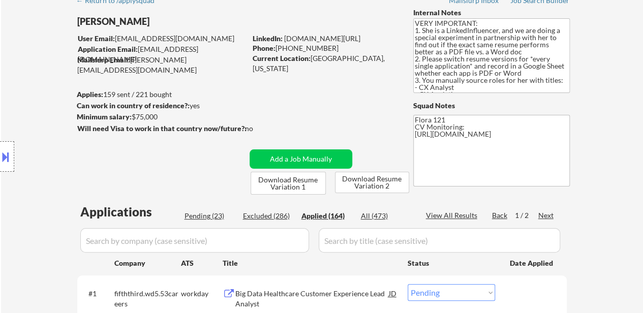
select select ""applied""
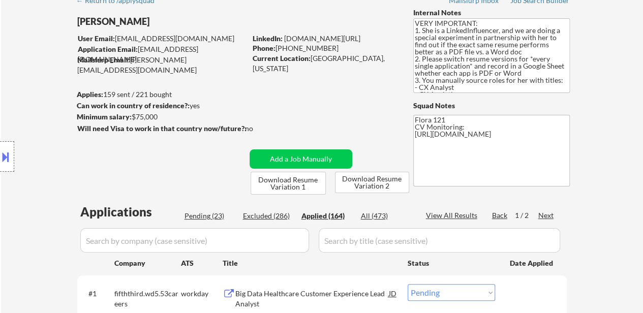
select select ""applied""
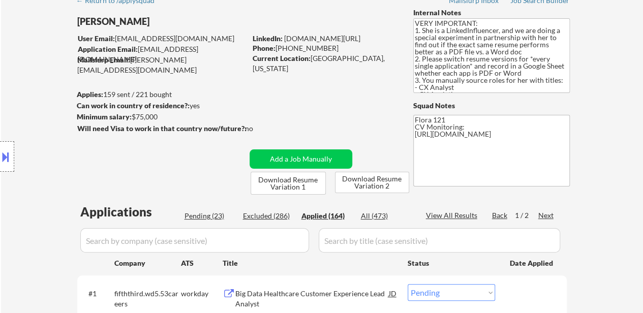
select select ""applied""
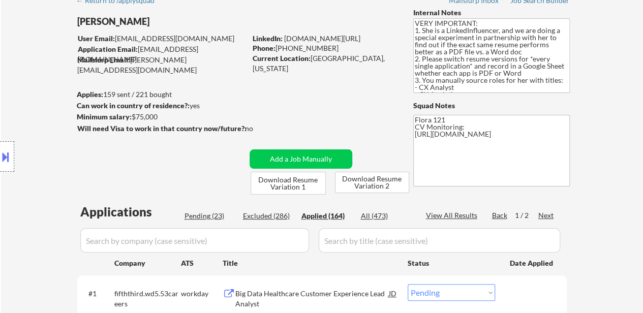
select select ""applied""
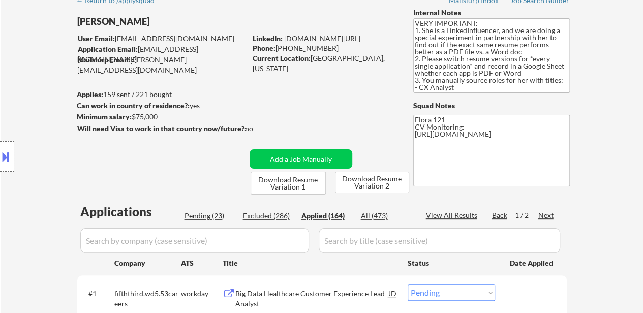
select select ""applied""
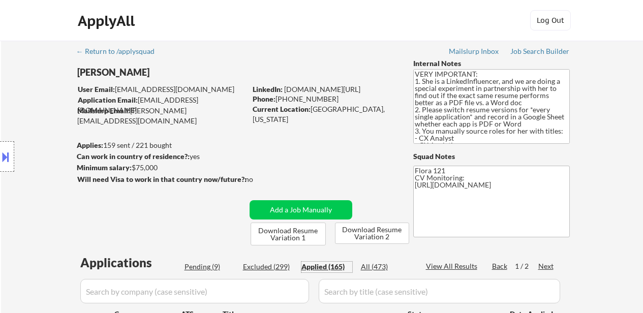
select select ""applied""
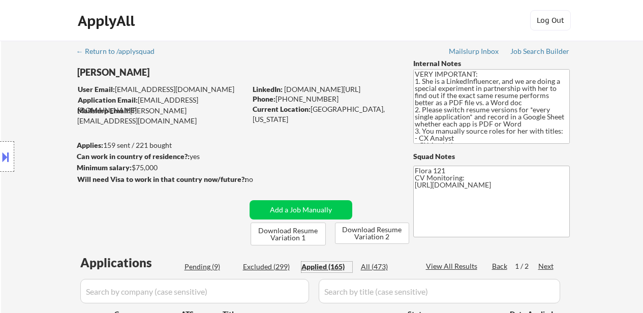
select select ""applied""
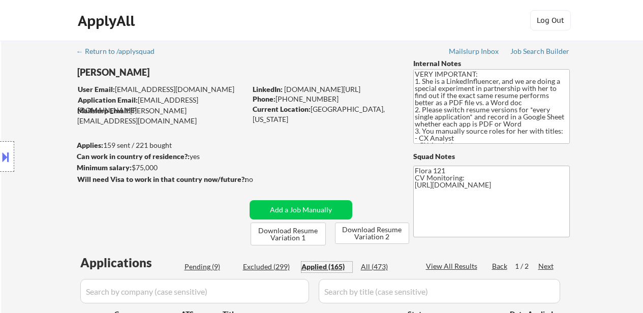
select select ""applied""
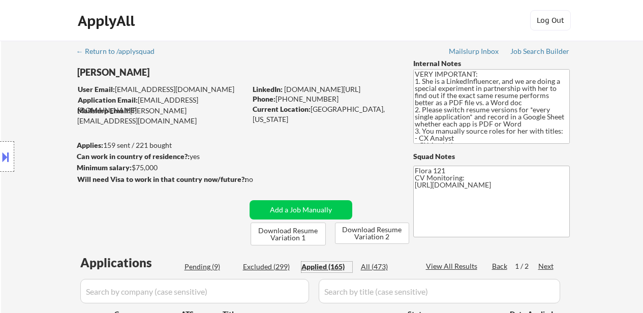
select select ""applied""
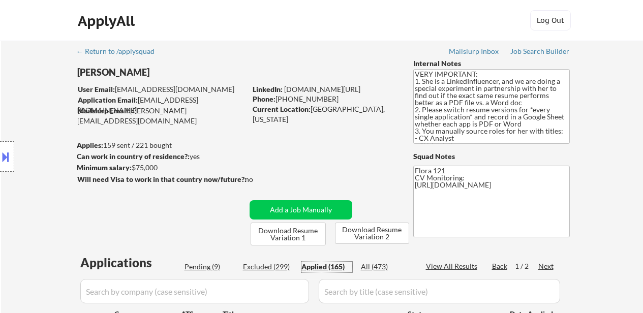
select select ""applied""
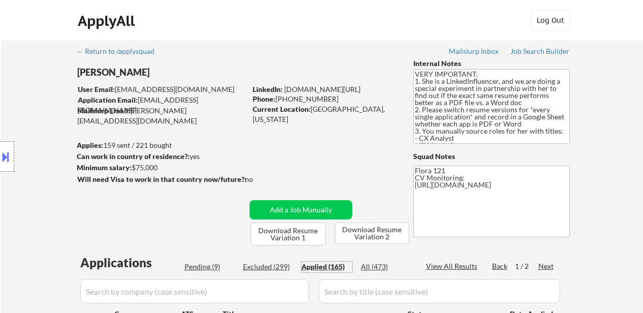
select select ""applied""
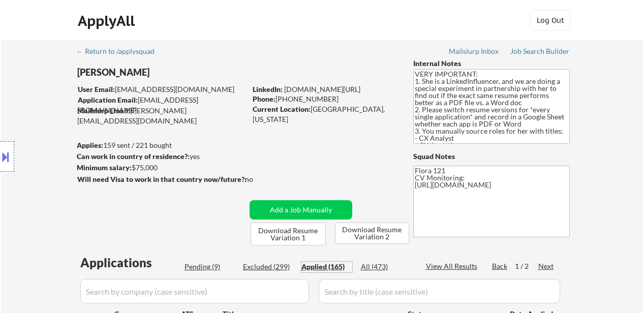
select select ""applied""
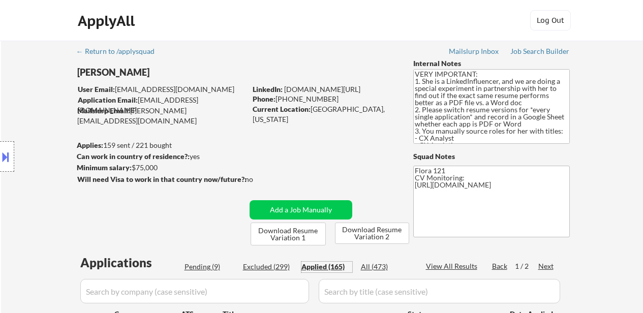
select select ""applied""
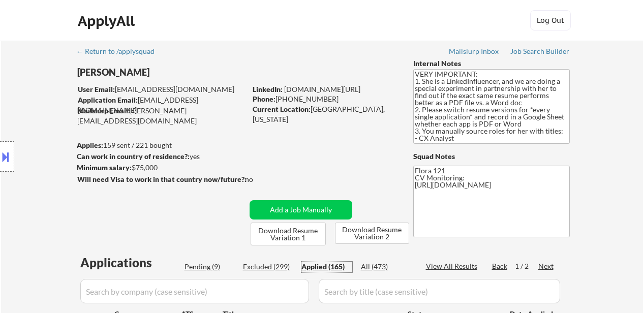
select select ""applied""
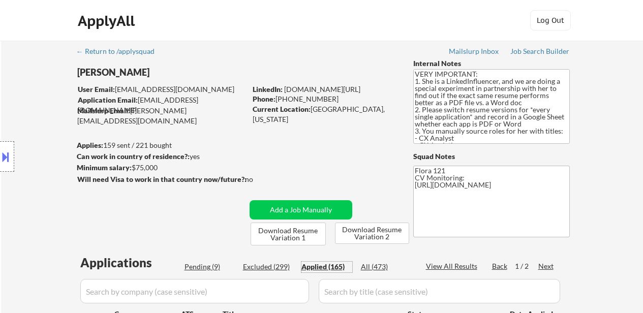
select select ""applied""
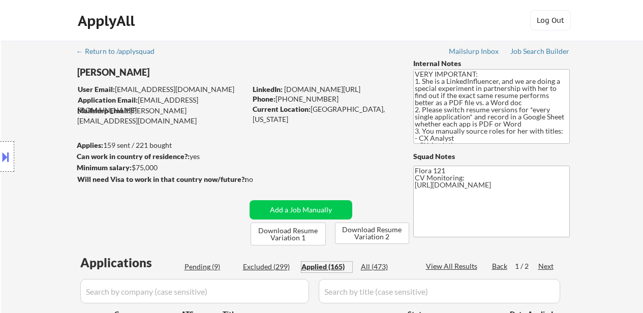
select select ""applied""
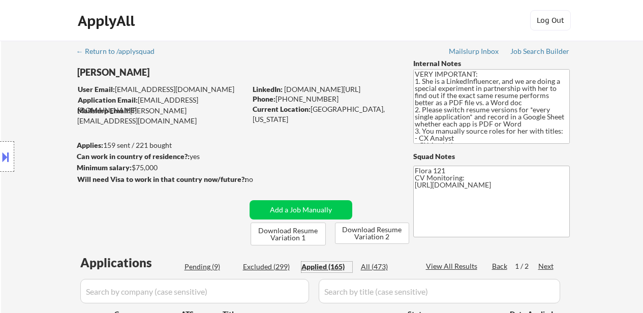
select select ""applied""
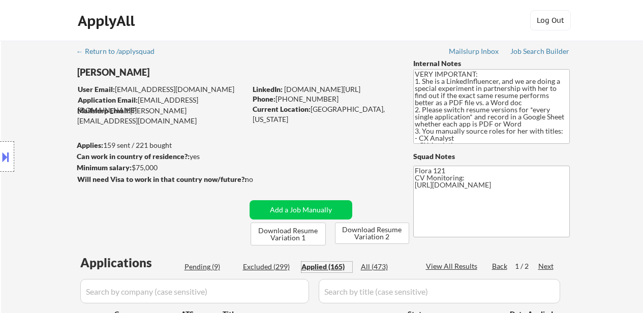
select select ""applied""
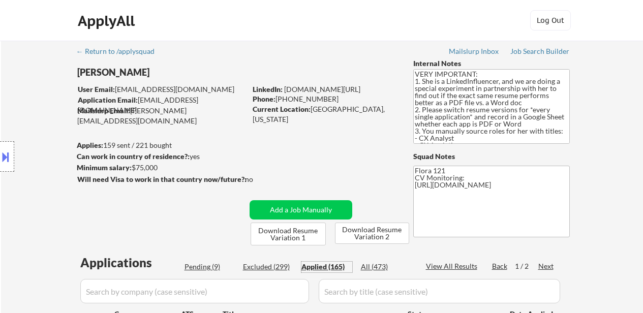
select select ""applied""
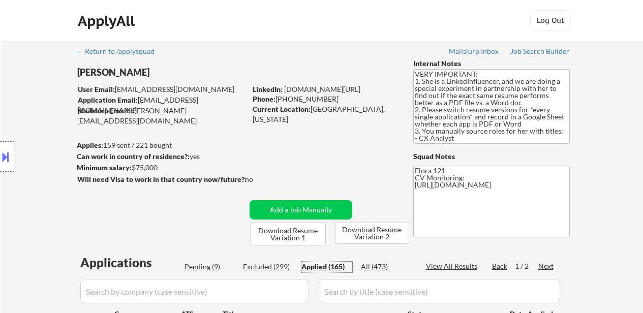
select select ""applied""
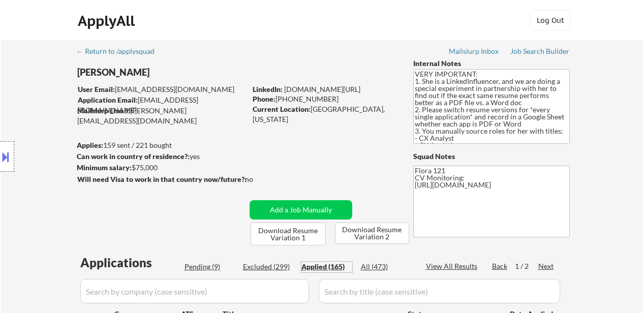
select select ""applied""
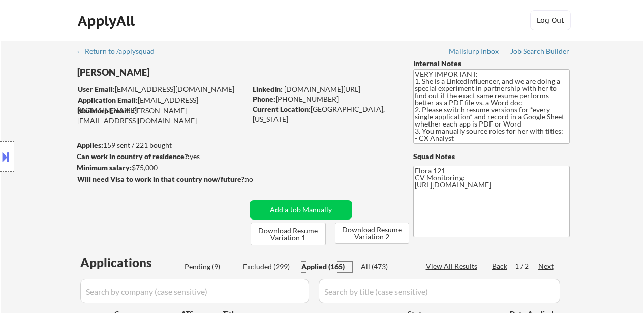
select select ""applied""
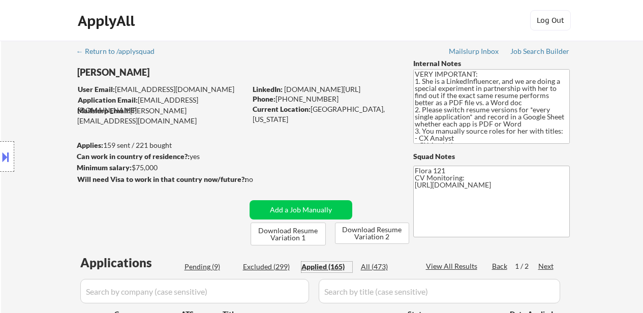
select select ""applied""
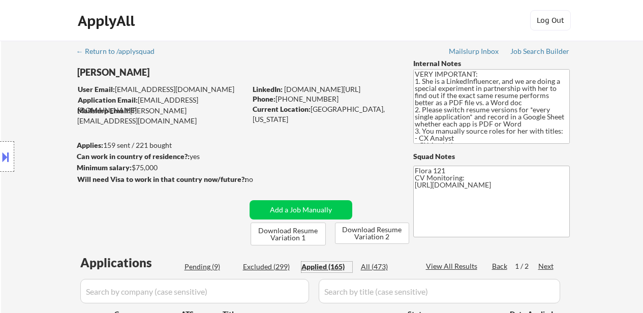
select select ""applied""
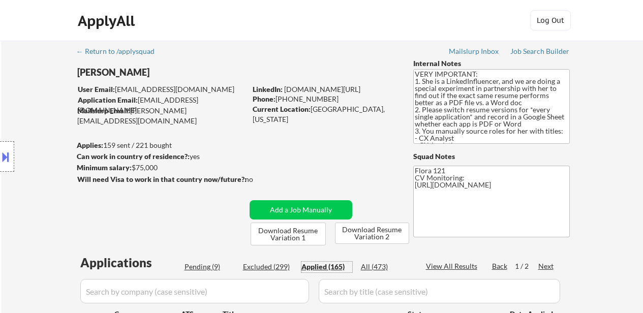
select select ""applied""
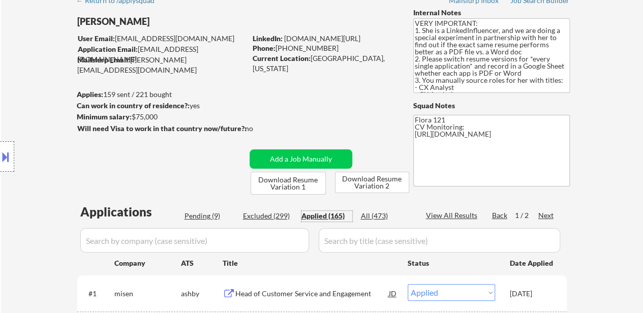
scroll to position [51, 0]
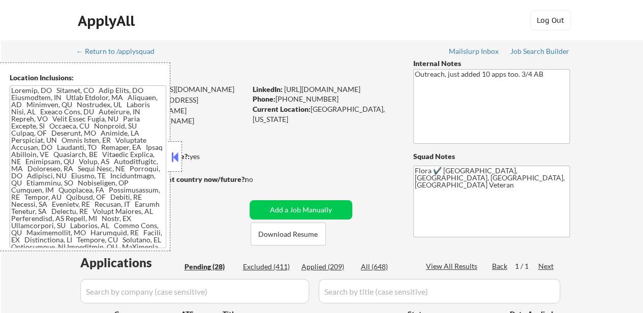
select select ""pending""
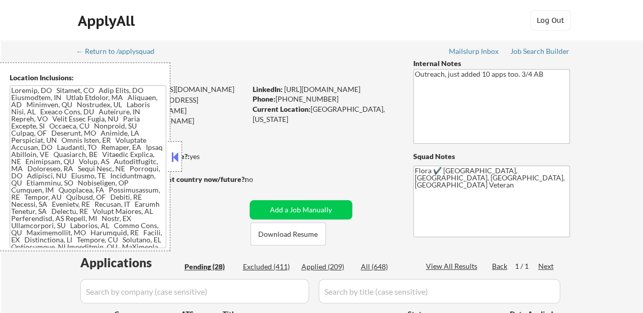
select select ""pending""
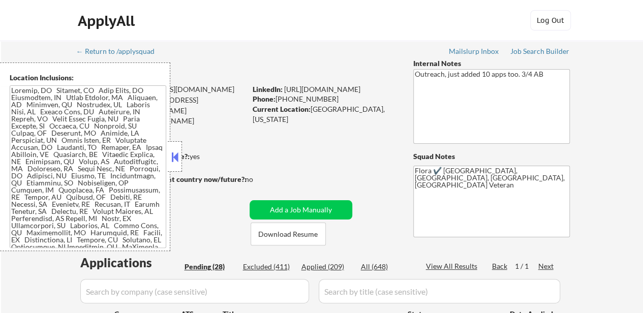
select select ""pending""
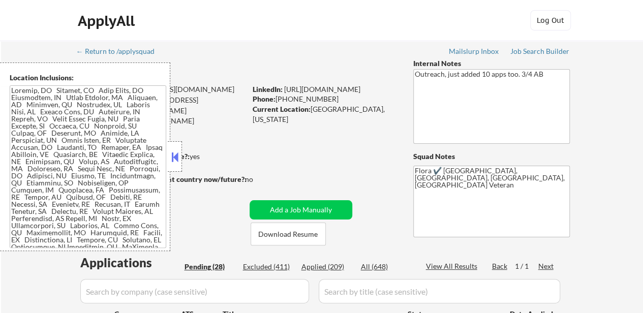
select select ""pending""
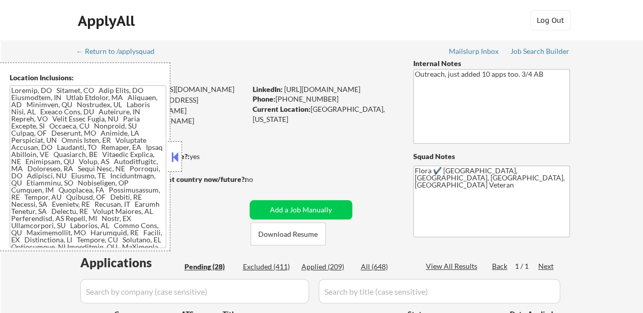
select select ""pending""
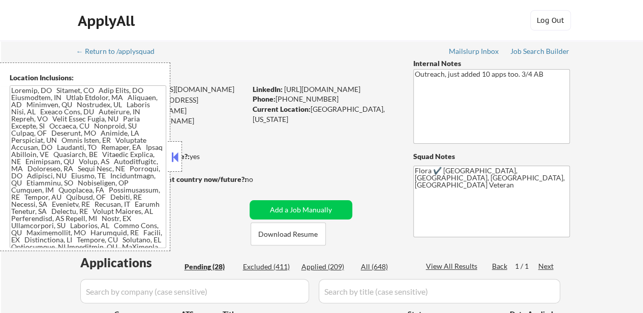
select select ""pending""
click at [304, 235] on button "Download Resume" at bounding box center [288, 234] width 75 height 23
click at [175, 154] on button at bounding box center [174, 156] width 11 height 15
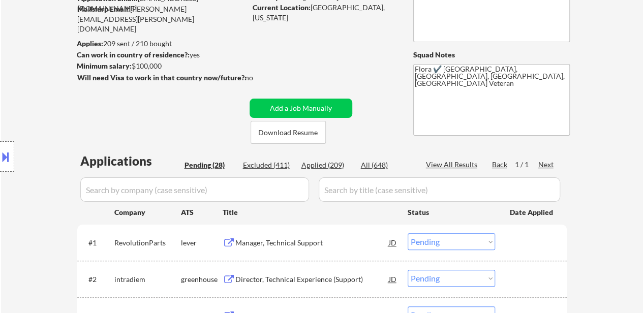
scroll to position [203, 0]
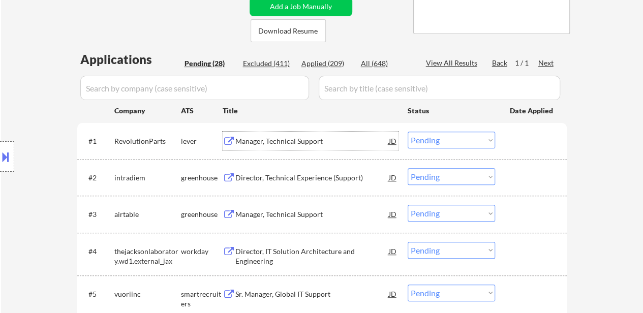
click at [280, 138] on div "Manager, Technical Support" at bounding box center [312, 141] width 154 height 10
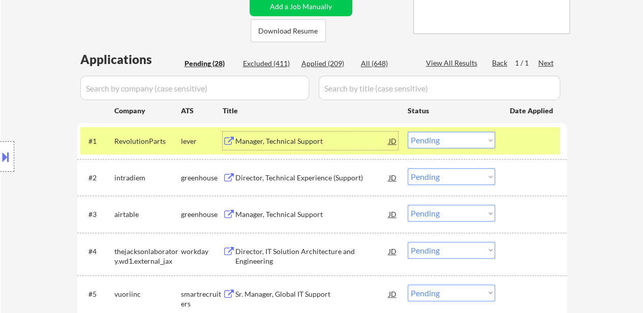
click at [307, 178] on div "Director, Technical Experience (Support)" at bounding box center [312, 178] width 154 height 10
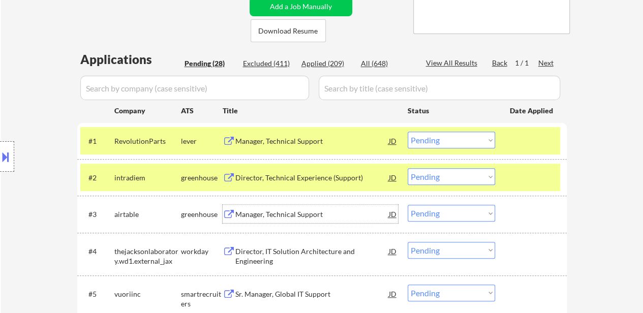
click at [305, 213] on div "Manager, Technical Support" at bounding box center [312, 214] width 154 height 10
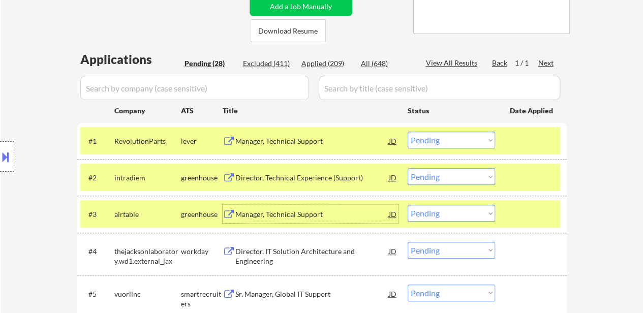
scroll to position [254, 0]
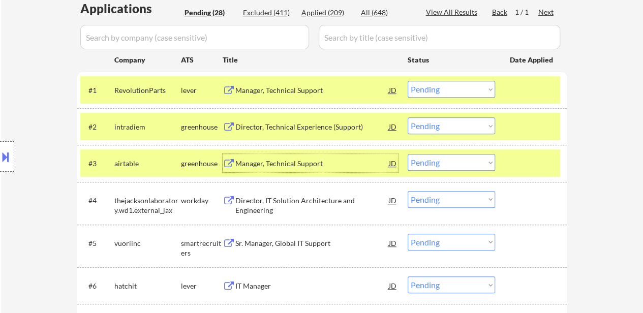
click at [309, 243] on div "Sr. Manager, Global IT Support" at bounding box center [312, 243] width 154 height 10
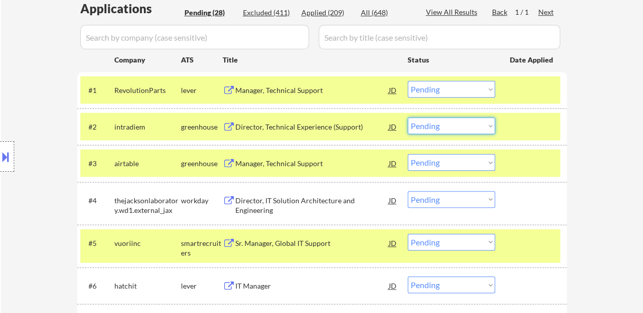
click at [448, 125] on select "Choose an option... Pending Applied Excluded (Questions) Excluded (Expired) Exc…" at bounding box center [451, 125] width 87 height 17
click at [408, 117] on select "Choose an option... Pending Applied Excluded (Questions) Excluded (Expired) Exc…" at bounding box center [451, 125] width 87 height 17
click at [283, 84] on div "Manager, Technical Support" at bounding box center [312, 90] width 154 height 18
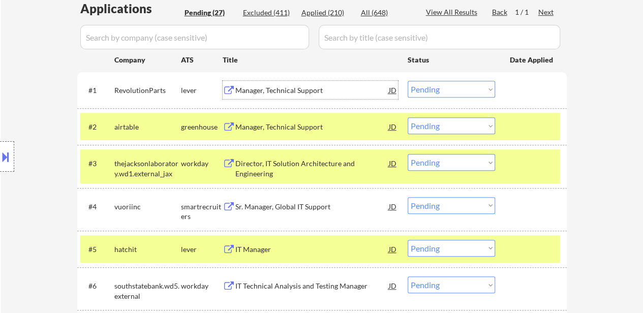
click at [445, 127] on select "Choose an option... Pending Applied Excluded (Questions) Excluded (Expired) Exc…" at bounding box center [451, 125] width 87 height 17
click at [408, 117] on select "Choose an option... Pending Applied Excluded (Questions) Excluded (Expired) Exc…" at bounding box center [451, 125] width 87 height 17
select select ""pending""
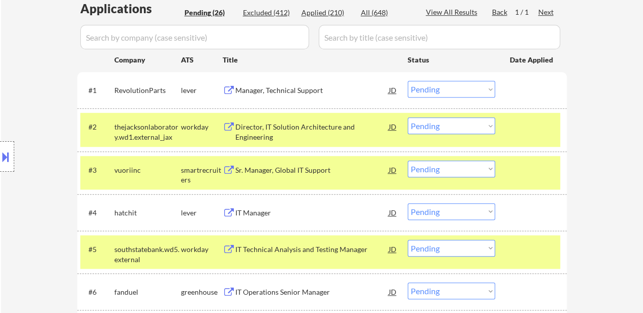
click at [520, 128] on div at bounding box center [532, 126] width 45 height 18
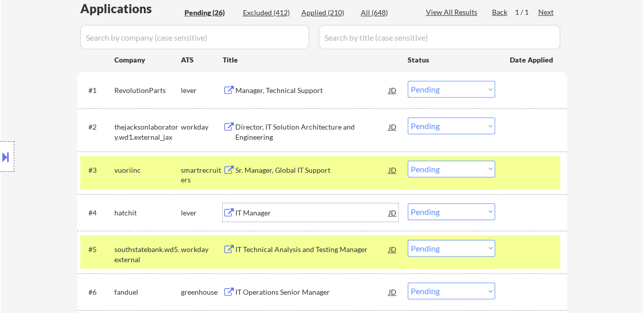
click at [266, 211] on div "IT Manager" at bounding box center [312, 213] width 154 height 10
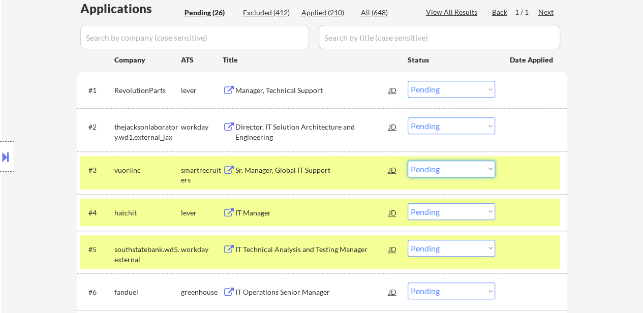
click at [454, 168] on select "Choose an option... Pending Applied Excluded (Questions) Excluded (Expired) Exc…" at bounding box center [451, 169] width 87 height 17
click at [408, 161] on select "Choose an option... Pending Applied Excluded (Questions) Excluded (Expired) Exc…" at bounding box center [451, 169] width 87 height 17
select select ""pending""
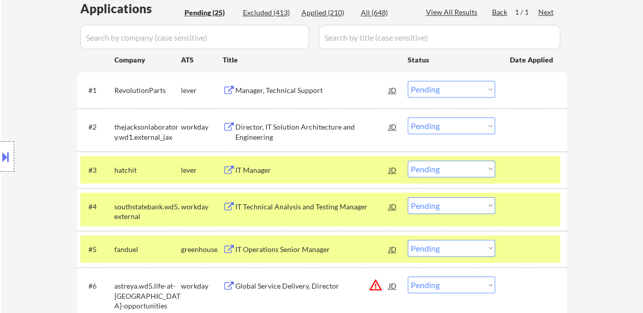
click at [518, 173] on div at bounding box center [532, 170] width 45 height 18
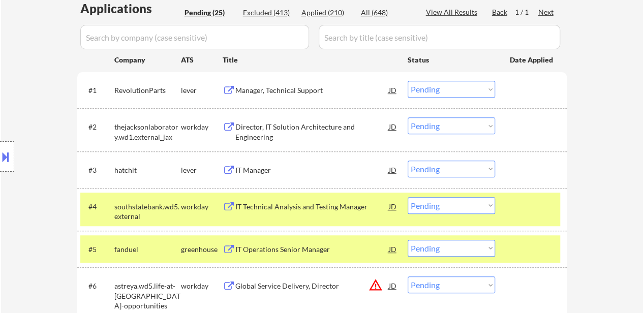
click at [516, 216] on div "#4 southstatebank.wd5.external workday IT Technical Analysis and Testing Manage…" at bounding box center [320, 210] width 480 height 34
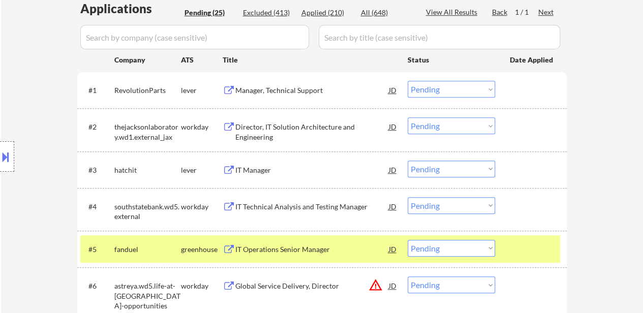
click at [522, 249] on div at bounding box center [532, 249] width 45 height 18
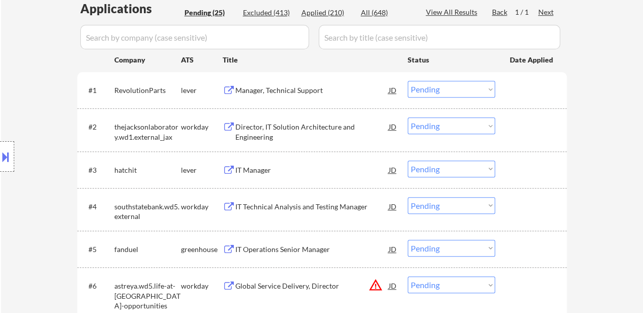
click at [517, 90] on div at bounding box center [532, 90] width 45 height 18
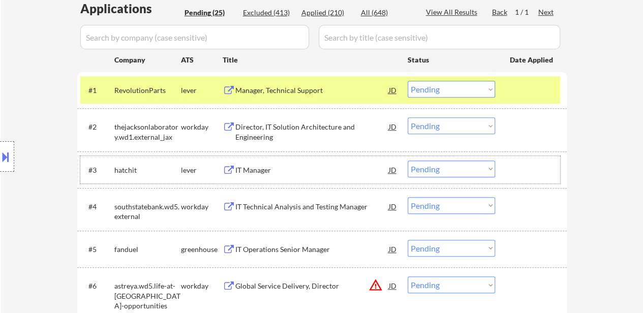
click at [510, 165] on div at bounding box center [532, 170] width 45 height 18
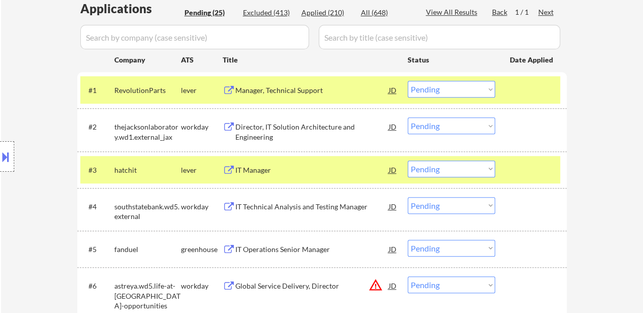
click at [291, 253] on div "IT Operations Senior Manager" at bounding box center [312, 250] width 154 height 10
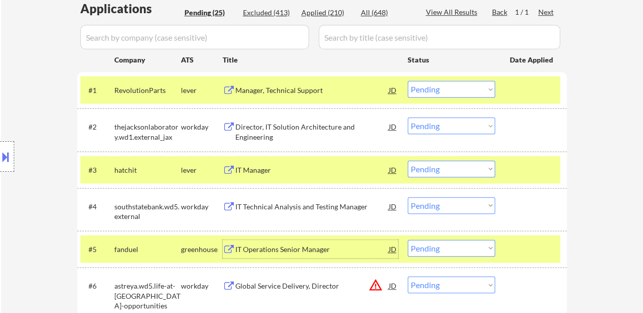
click at [290, 91] on div "Manager, Technical Support" at bounding box center [312, 90] width 154 height 10
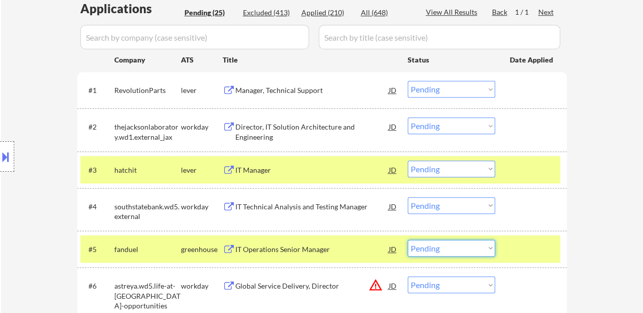
drag, startPoint x: 427, startPoint y: 250, endPoint x: 430, endPoint y: 243, distance: 6.6
click at [427, 250] on select "Choose an option... Pending Applied Excluded (Questions) Excluded (Expired) Exc…" at bounding box center [451, 248] width 87 height 17
click at [408, 240] on select "Choose an option... Pending Applied Excluded (Questions) Excluded (Expired) Exc…" at bounding box center [451, 248] width 87 height 17
select select ""pending""
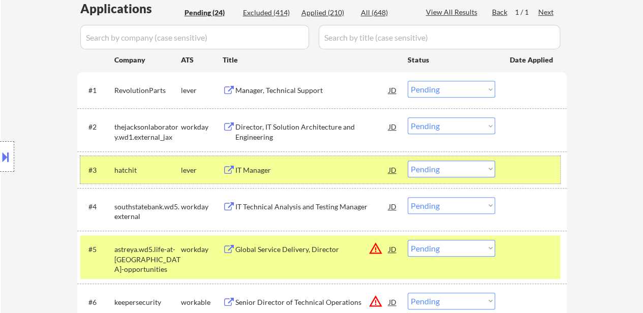
click at [535, 165] on div at bounding box center [532, 170] width 45 height 18
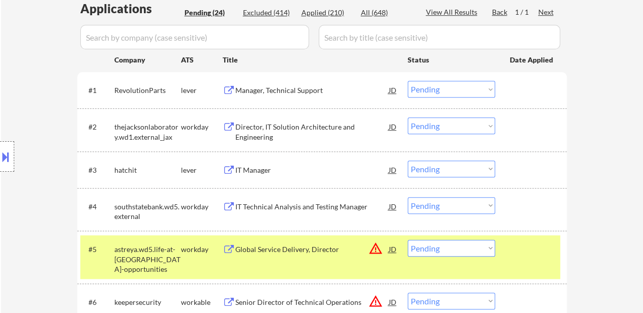
click at [521, 258] on div "#5 astreya.wd5.life-at-astreya-opportunities workday Global Service Delivery, D…" at bounding box center [320, 257] width 480 height 44
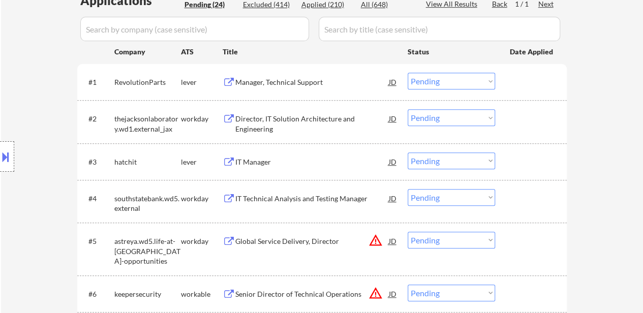
scroll to position [356, 0]
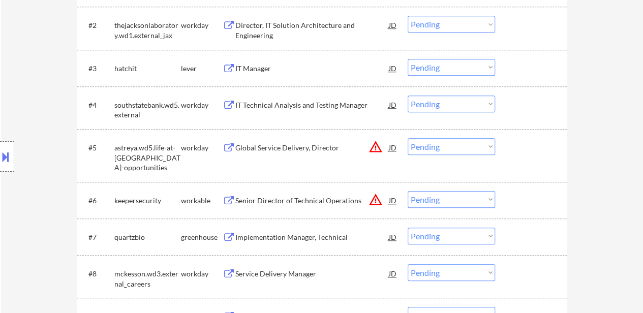
click at [298, 238] on div "Implementation Manager, Technical" at bounding box center [312, 237] width 154 height 10
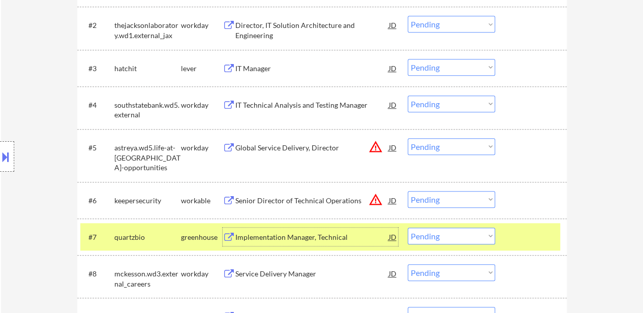
click at [481, 233] on select "Choose an option... Pending Applied Excluded (Questions) Excluded (Expired) Exc…" at bounding box center [451, 236] width 87 height 17
click at [408, 228] on select "Choose an option... Pending Applied Excluded (Questions) Excluded (Expired) Exc…" at bounding box center [451, 236] width 87 height 17
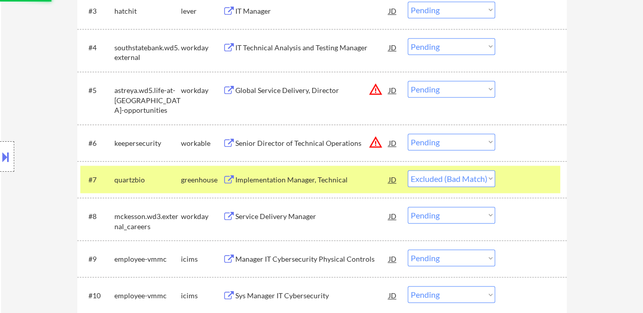
scroll to position [508, 0]
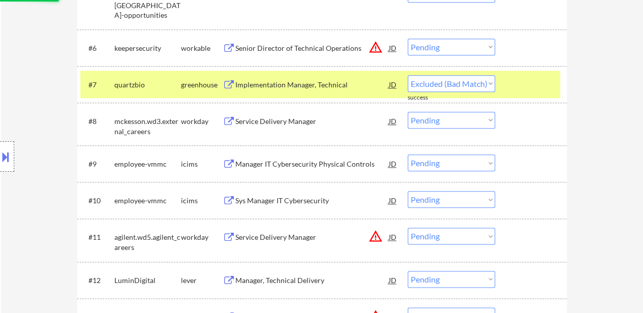
select select ""pending""
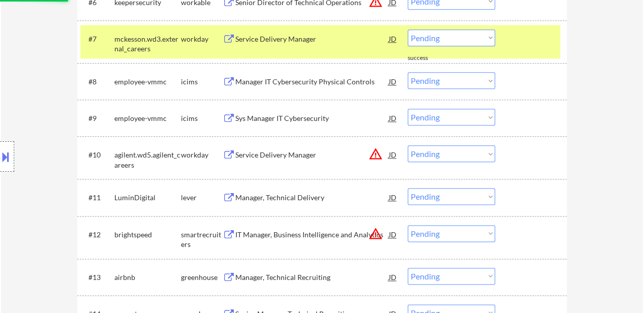
scroll to position [610, 0]
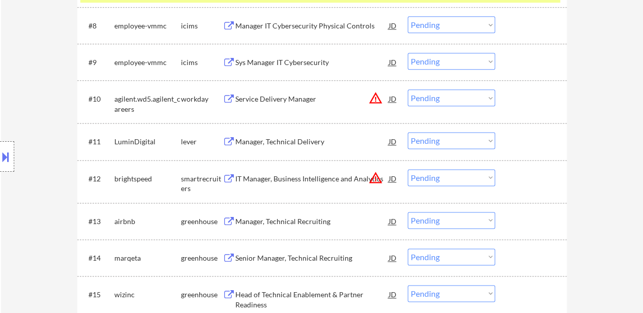
click at [296, 145] on div "Manager, Technical Delivery" at bounding box center [312, 142] width 154 height 10
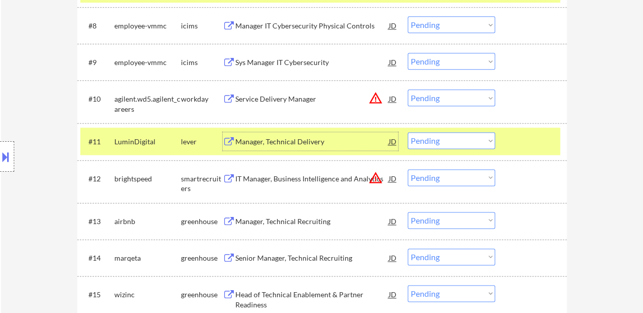
click at [312, 217] on div "Manager, Technical Recruiting" at bounding box center [312, 222] width 154 height 10
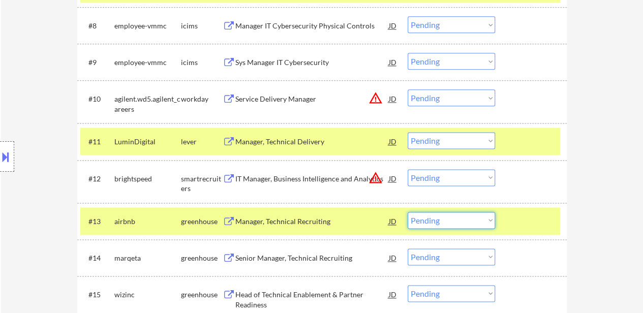
click at [460, 225] on select "Choose an option... Pending Applied Excluded (Questions) Excluded (Expired) Exc…" at bounding box center [451, 220] width 87 height 17
click at [408, 212] on select "Choose an option... Pending Applied Excluded (Questions) Excluded (Expired) Exc…" at bounding box center [451, 220] width 87 height 17
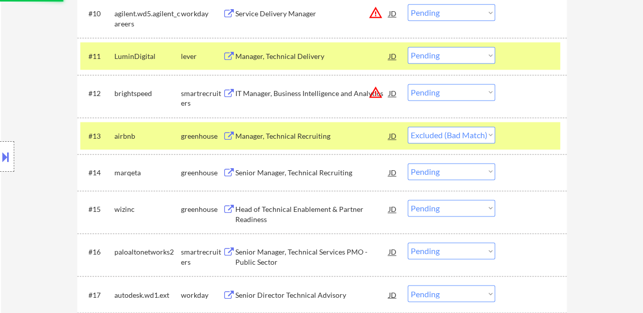
scroll to position [712, 0]
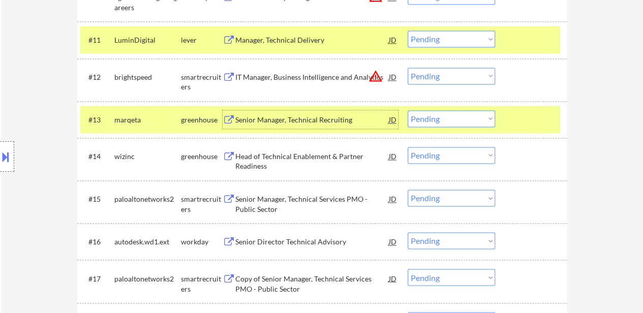
click at [300, 120] on div "Senior Manager, Technical Recruiting" at bounding box center [312, 120] width 154 height 10
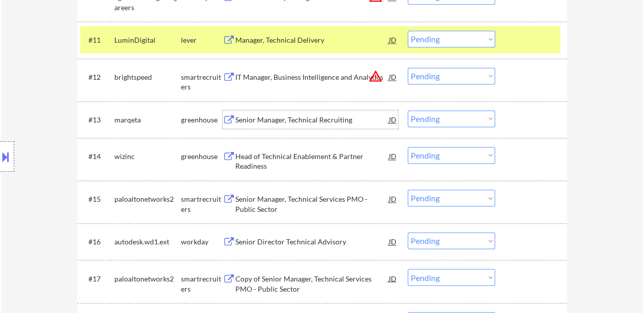
click at [436, 117] on select "Choose an option... Pending Applied Excluded (Questions) Excluded (Expired) Exc…" at bounding box center [451, 118] width 87 height 17
click at [408, 110] on select "Choose an option... Pending Applied Excluded (Questions) Excluded (Expired) Exc…" at bounding box center [451, 118] width 87 height 17
select select ""pending""
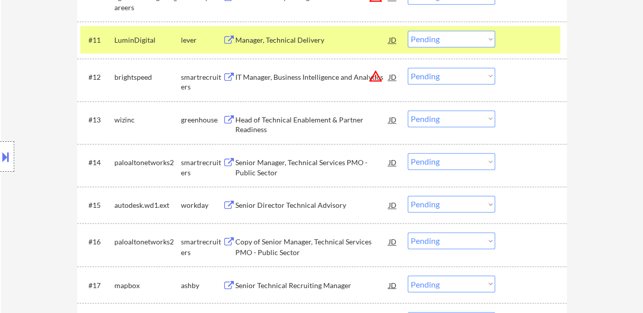
click at [285, 118] on div "Head of Technical Enablement & Partner Readiness" at bounding box center [312, 125] width 154 height 20
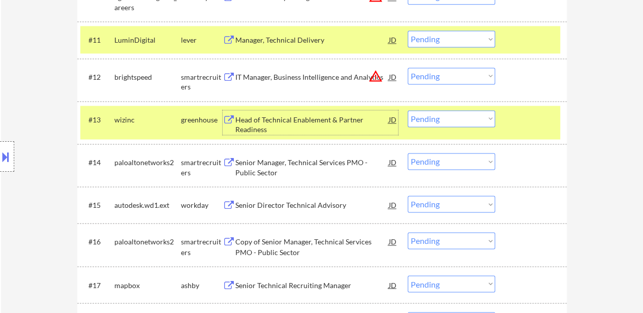
click at [295, 116] on div "Head of Technical Enablement & Partner Readiness" at bounding box center [312, 125] width 154 height 20
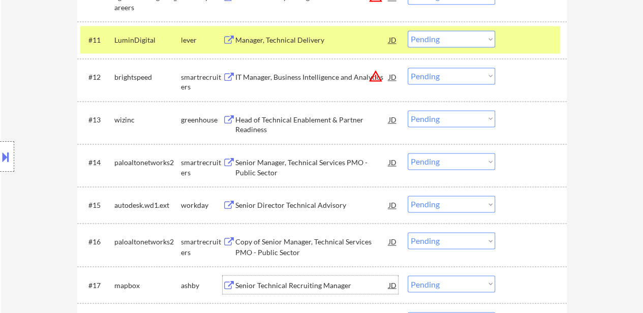
click at [295, 285] on div "Senior Technical Recruiting Manager" at bounding box center [312, 285] width 154 height 10
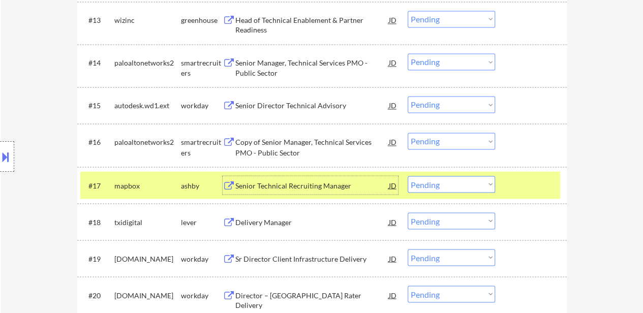
scroll to position [813, 0]
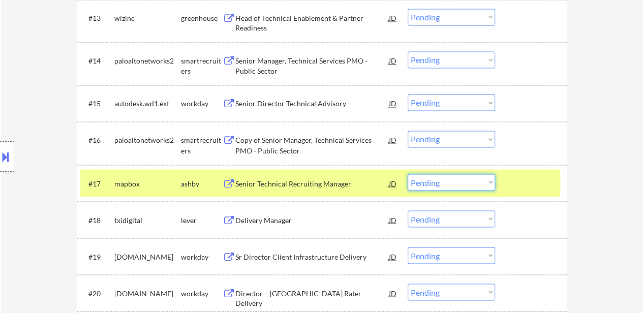
click at [449, 178] on select "Choose an option... Pending Applied Excluded (Questions) Excluded (Expired) Exc…" at bounding box center [451, 182] width 87 height 17
click at [408, 174] on select "Choose an option... Pending Applied Excluded (Questions) Excluded (Expired) Exc…" at bounding box center [451, 182] width 87 height 17
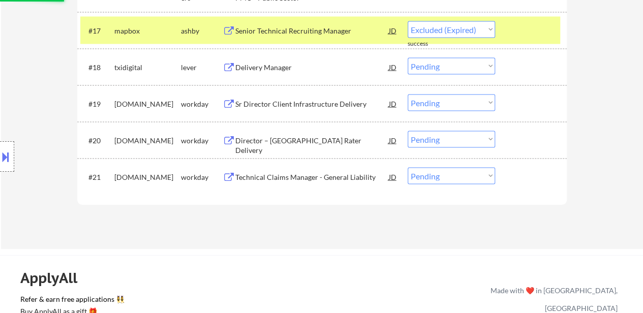
select select ""pending""
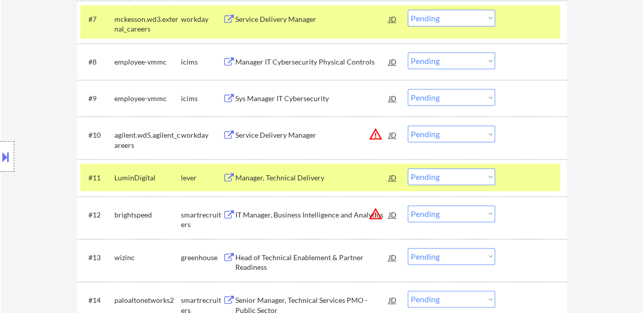
scroll to position [559, 0]
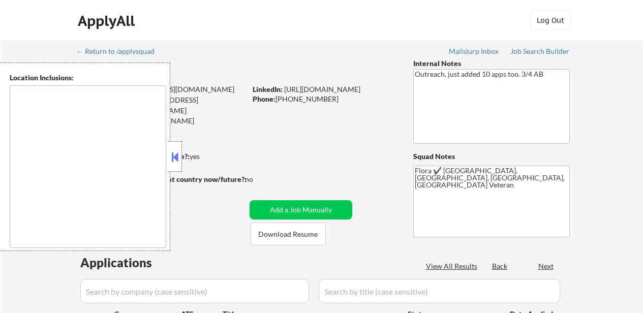
type textarea "[GEOGRAPHIC_DATA], [GEOGRAPHIC_DATA] [GEOGRAPHIC_DATA], [GEOGRAPHIC_DATA] [GEOG…"
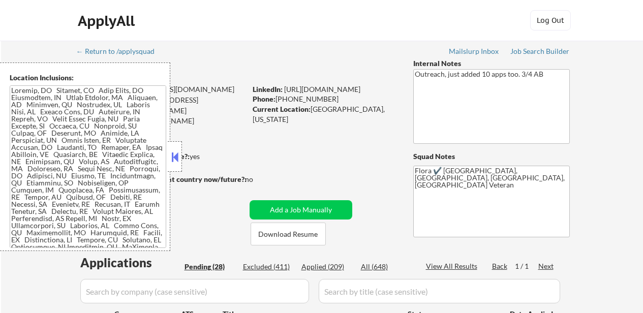
select select ""pending""
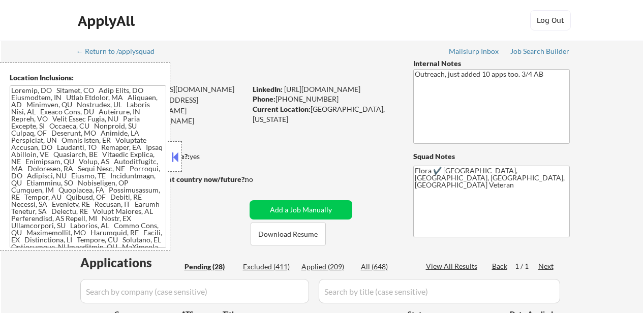
select select ""pending""
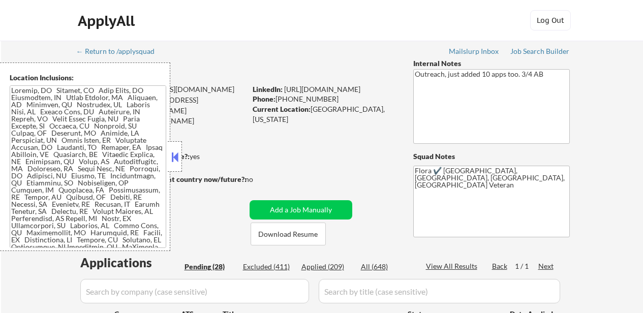
select select ""pending""
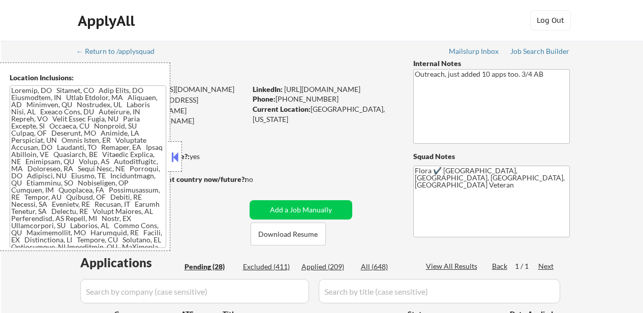
select select ""pending""
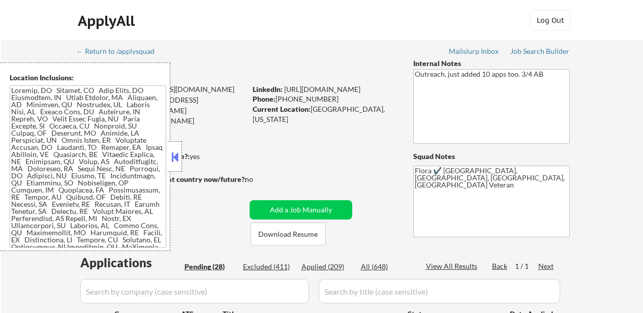
select select ""pending""
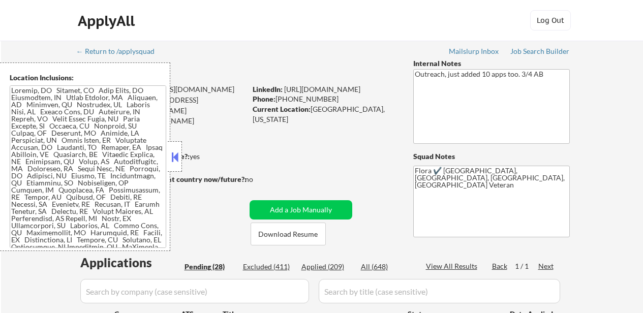
select select ""pending""
click at [332, 269] on div "Applied (210)" at bounding box center [326, 267] width 51 height 10
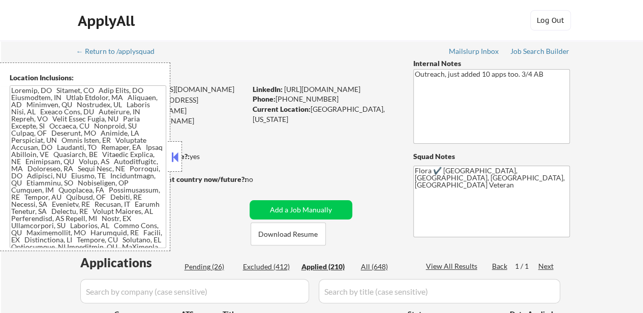
click at [178, 157] on button at bounding box center [174, 156] width 11 height 15
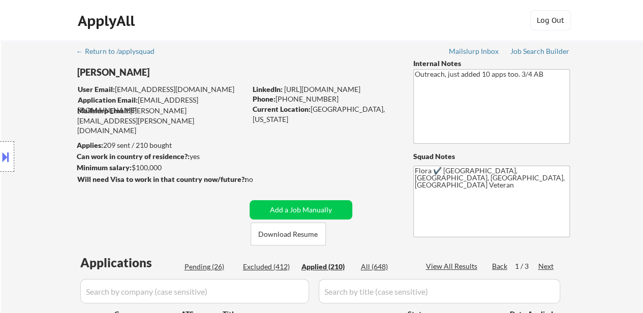
select select ""applied""
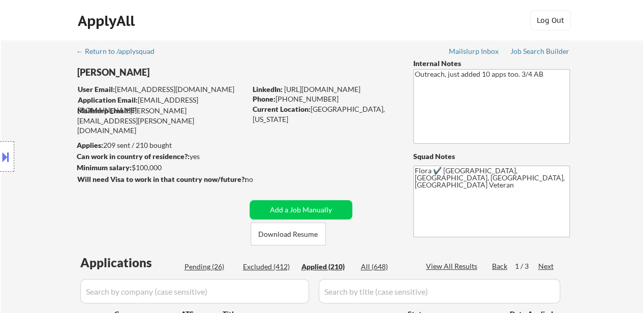
select select ""applied""
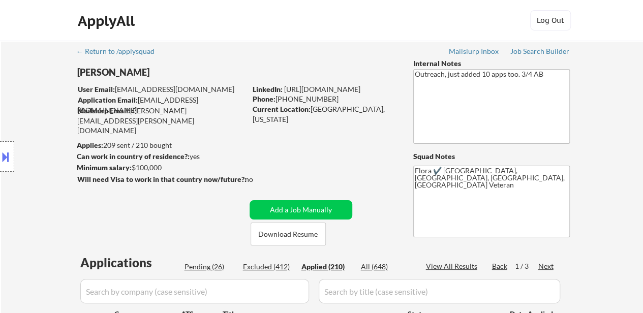
select select ""applied""
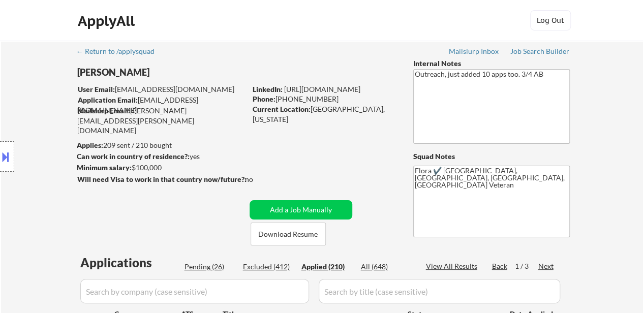
select select ""applied""
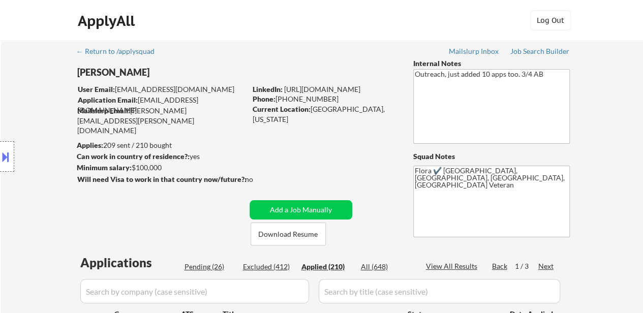
select select ""applied""
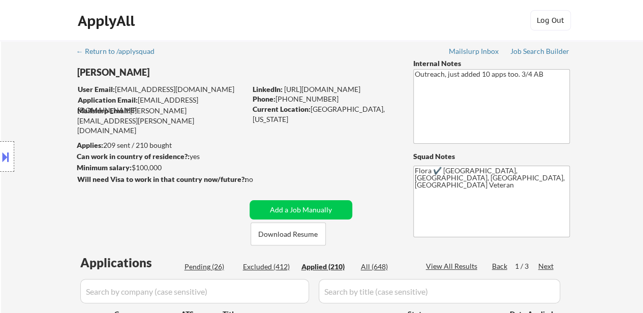
select select ""applied""
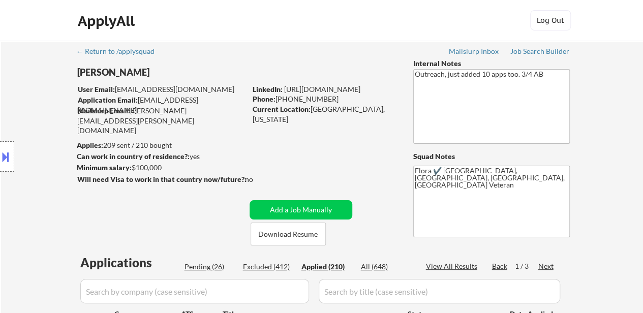
select select ""applied""
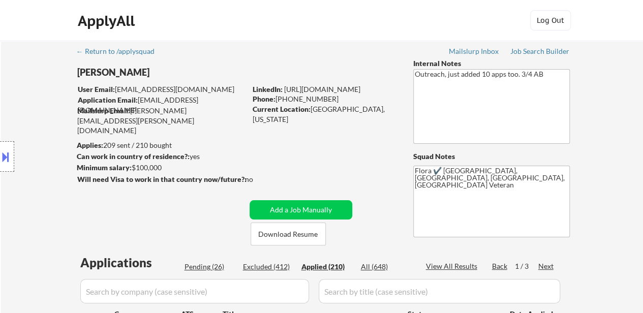
select select ""applied""
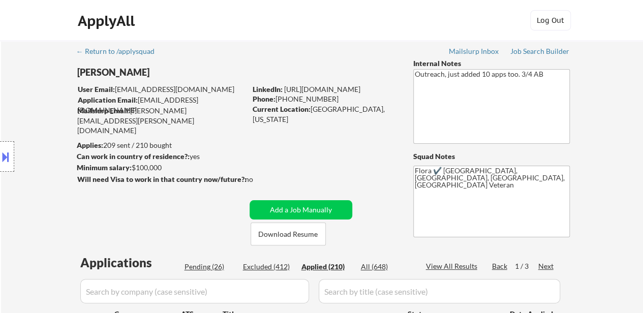
select select ""applied""
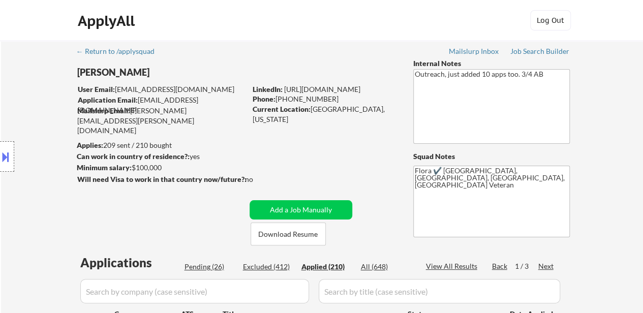
select select ""applied""
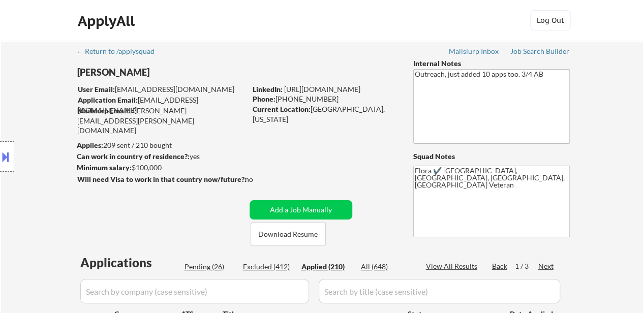
select select ""applied""
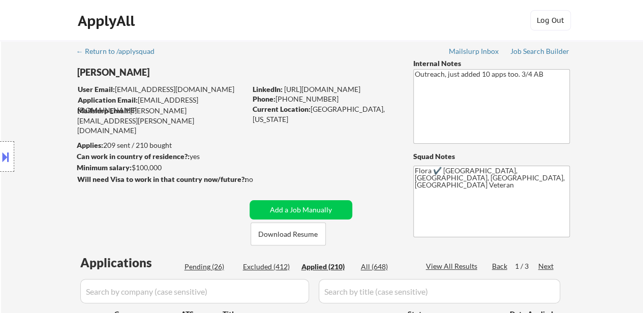
select select ""applied""
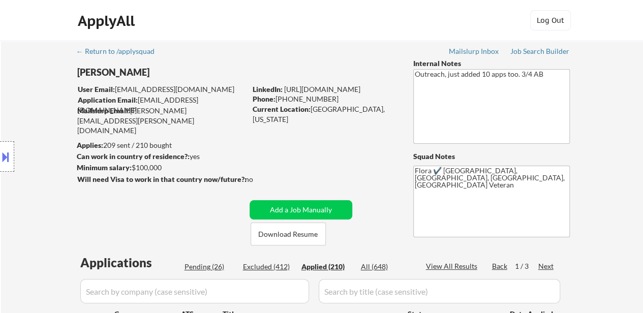
select select ""applied""
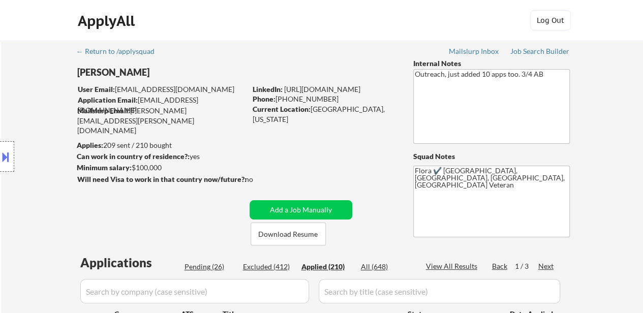
select select ""applied""
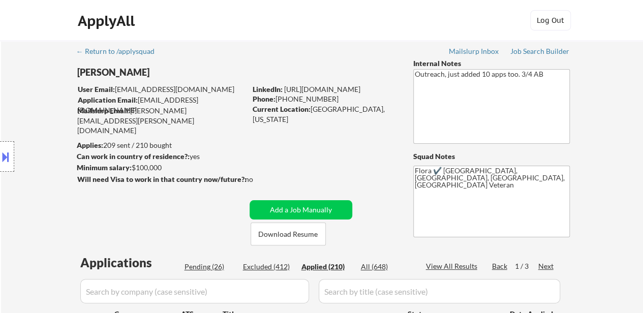
select select ""applied""
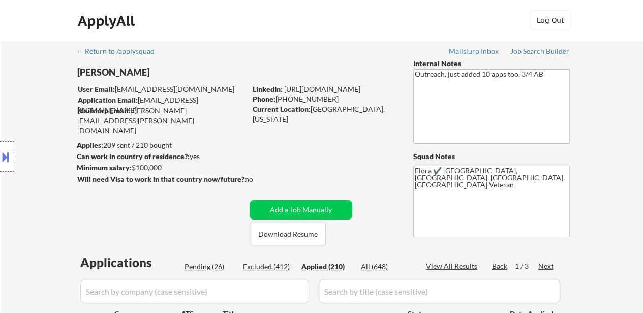
select select ""applied""
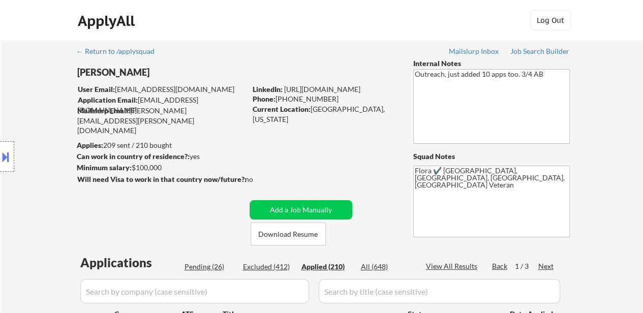
select select ""applied""
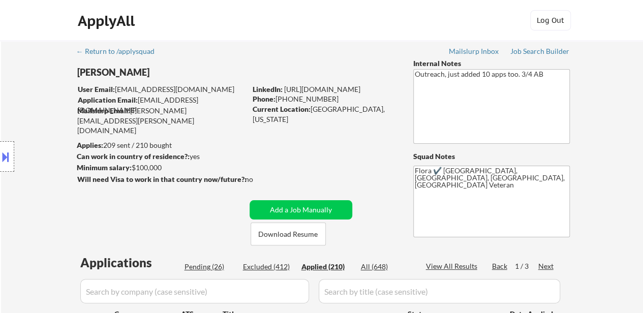
select select ""applied""
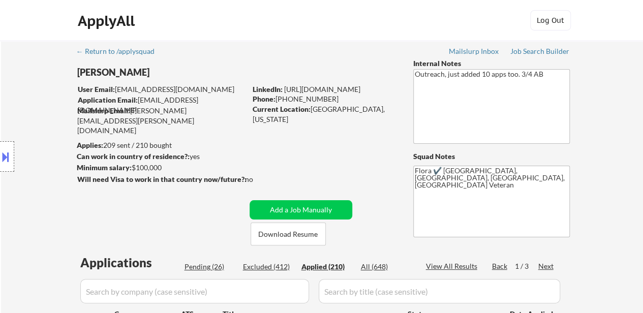
select select ""applied""
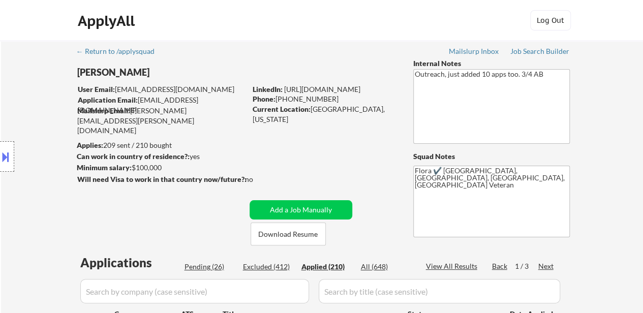
select select ""applied""
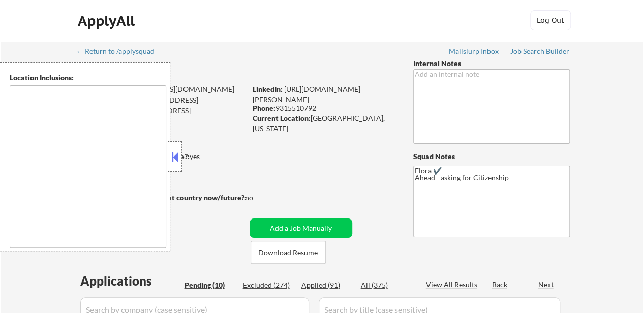
select select ""pending""
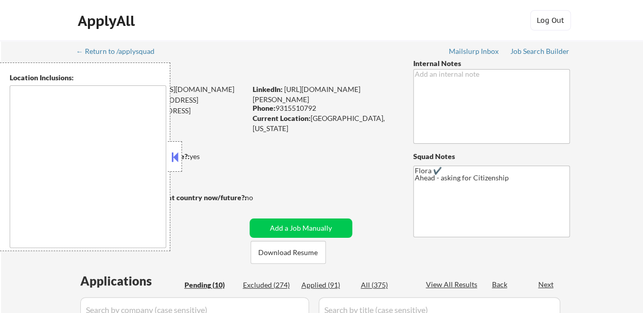
select select ""pending""
